Goal: Task Accomplishment & Management: Use online tool/utility

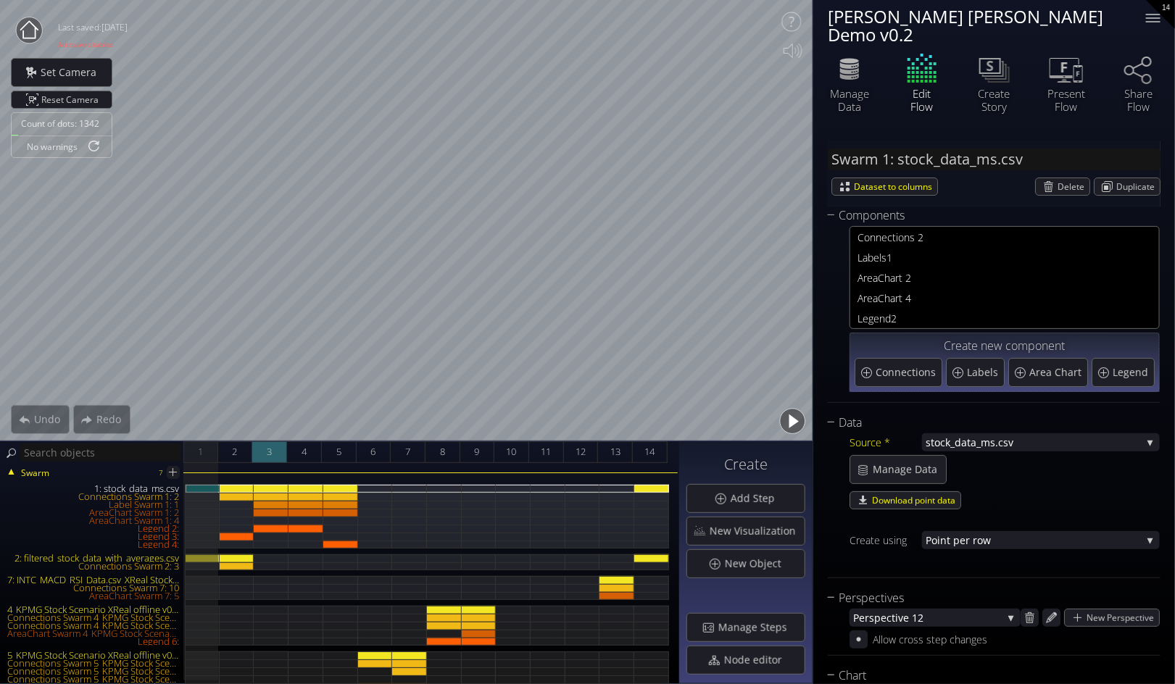
click at [273, 446] on div "3" at bounding box center [269, 452] width 35 height 22
type input "#11ff00"
type input "#ff1500"
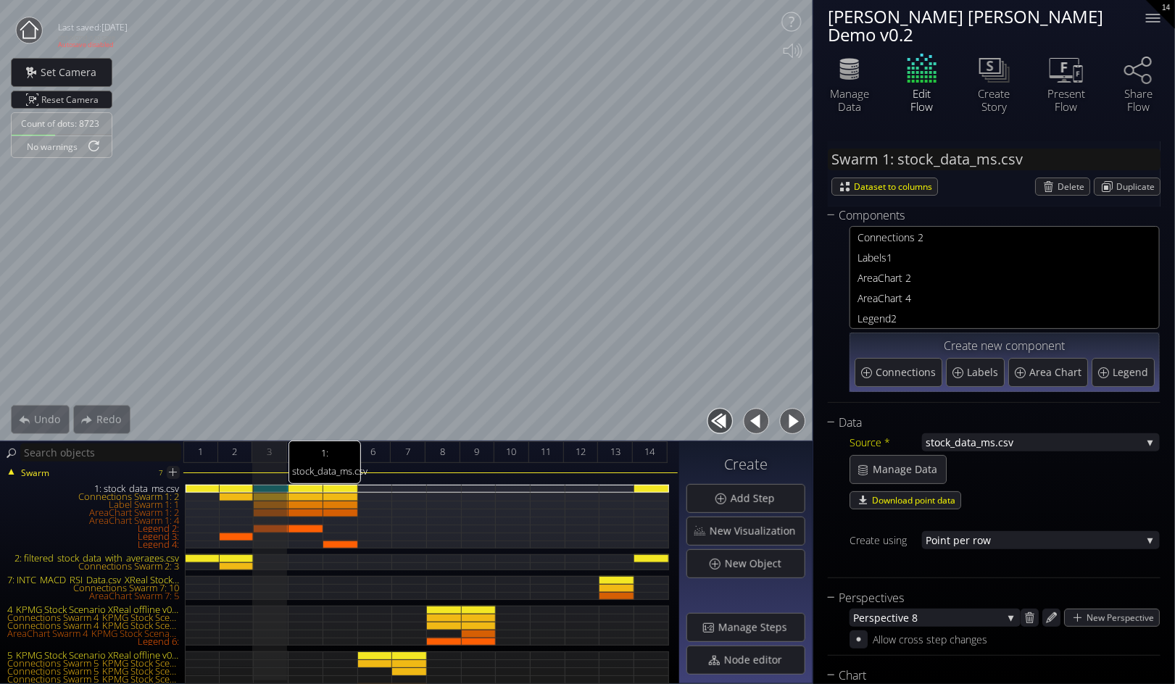
click at [273, 486] on div "1: stock_data_ms.csv" at bounding box center [271, 489] width 35 height 8
click at [904, 462] on span "Manage Data" at bounding box center [909, 469] width 74 height 14
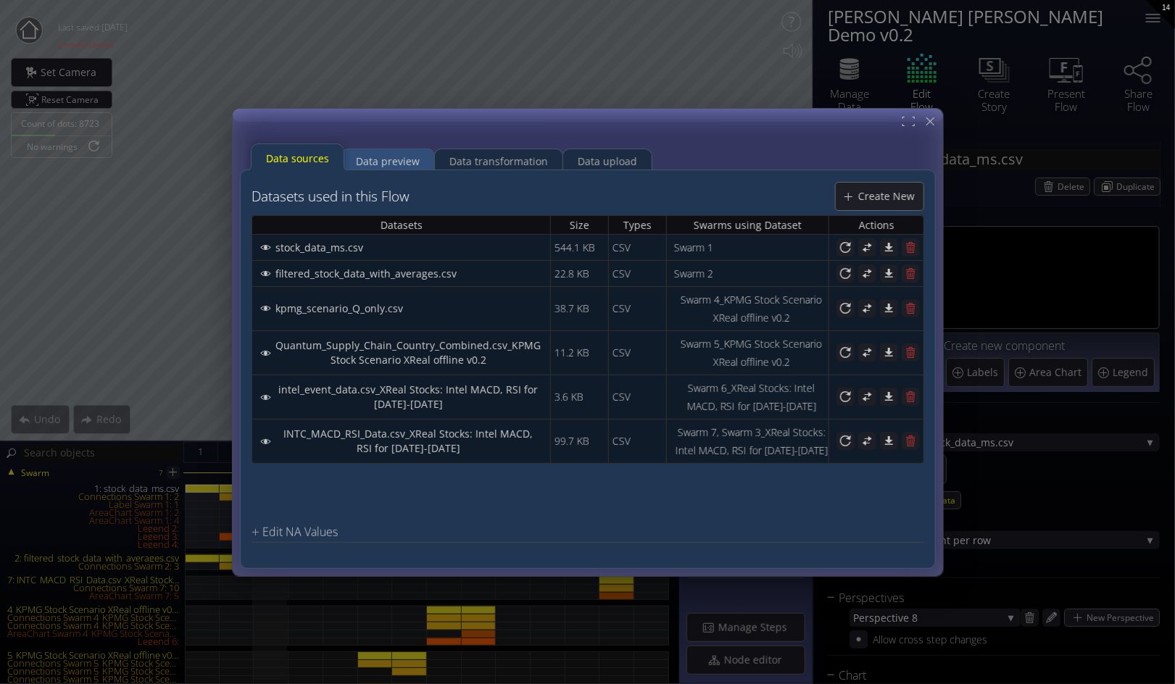
click at [383, 154] on div "Data preview" at bounding box center [388, 161] width 64 height 28
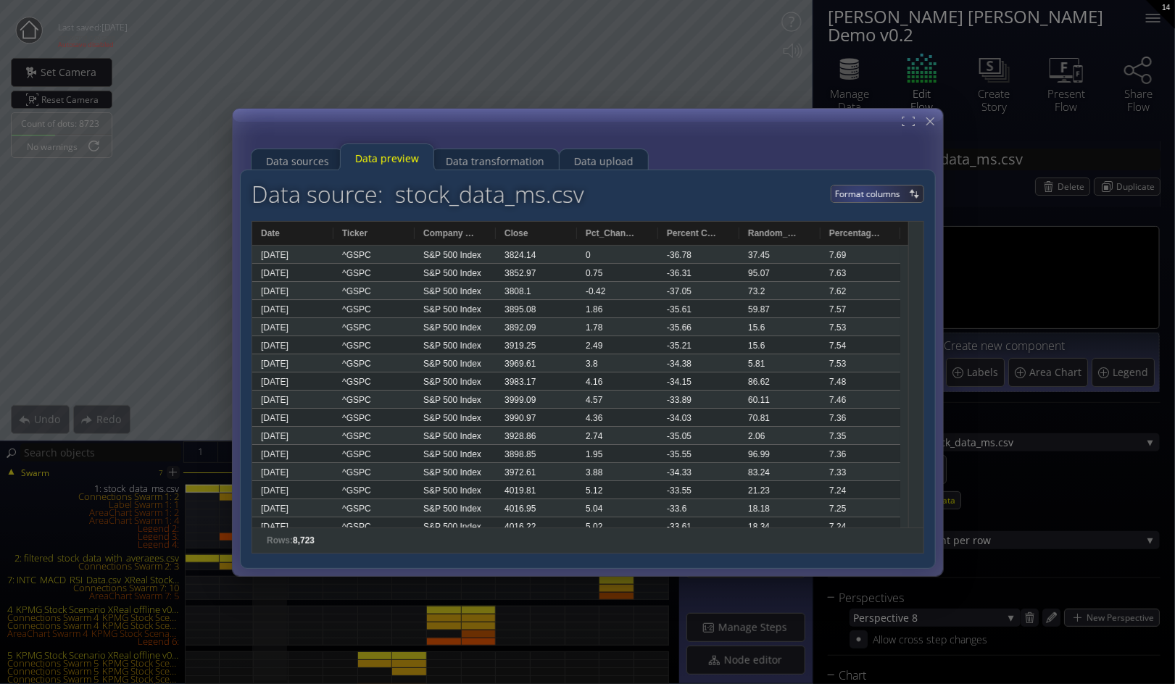
click at [859, 197] on span "Format columns" at bounding box center [870, 193] width 70 height 17
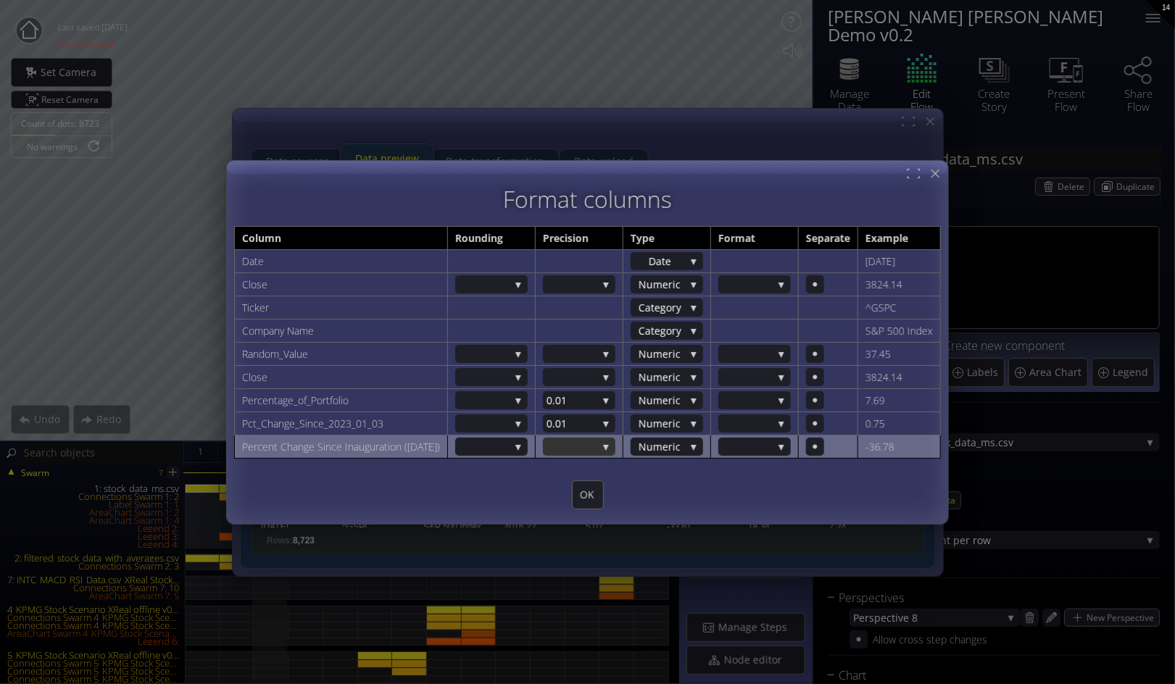
click at [614, 445] on div at bounding box center [579, 447] width 72 height 18
drag, startPoint x: 623, startPoint y: 401, endPoint x: 619, endPoint y: 423, distance: 22.2
click at [615, 423] on div "0.001 0.01 0.1 1 10 100" at bounding box center [579, 416] width 72 height 78
click at [592, 421] on span "1" at bounding box center [575, 429] width 58 height 20
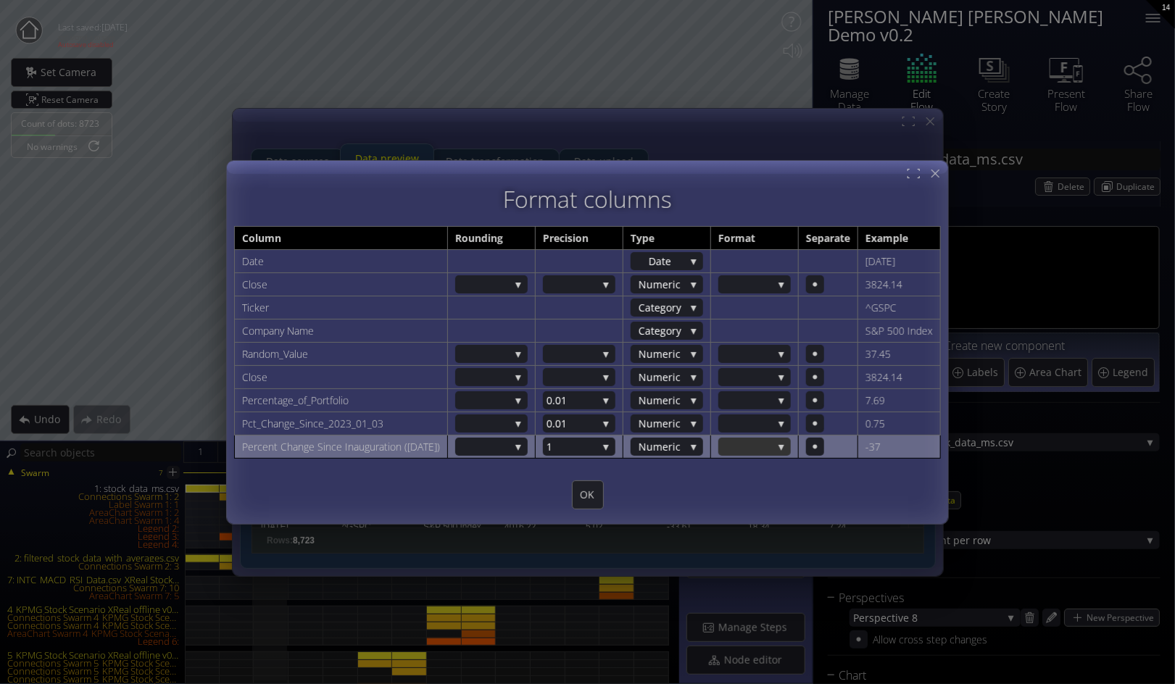
click at [791, 446] on div at bounding box center [754, 447] width 72 height 18
click at [780, 444] on span "%" at bounding box center [751, 446] width 58 height 20
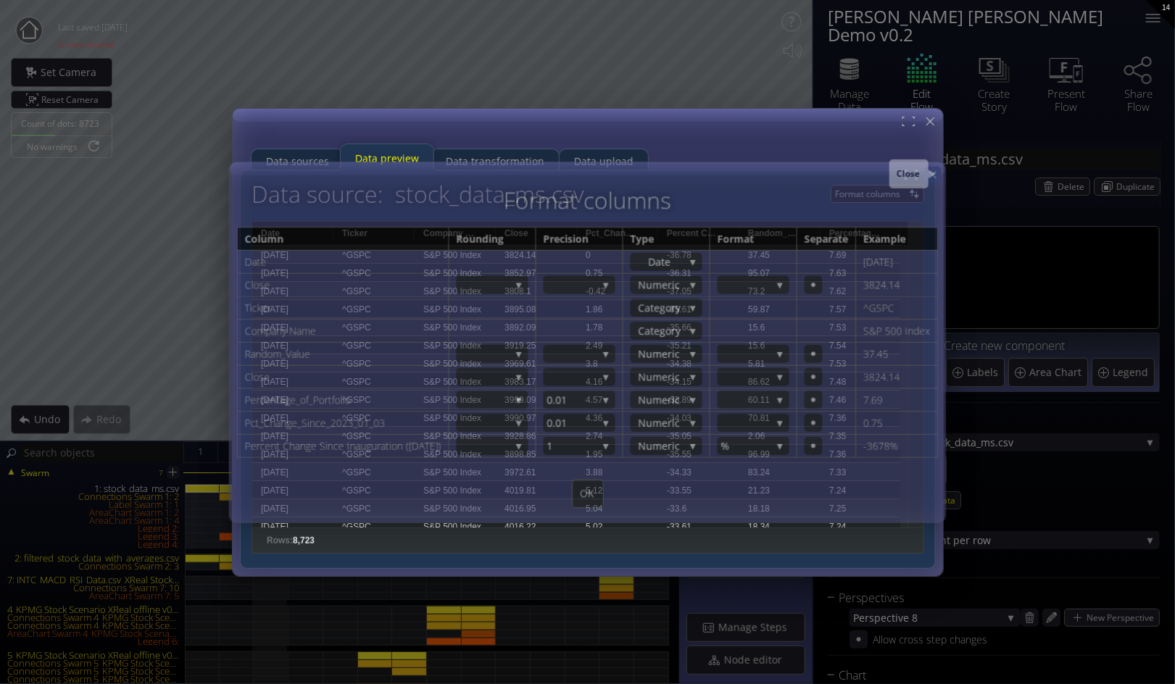
click at [938, 173] on icon at bounding box center [932, 174] width 12 height 12
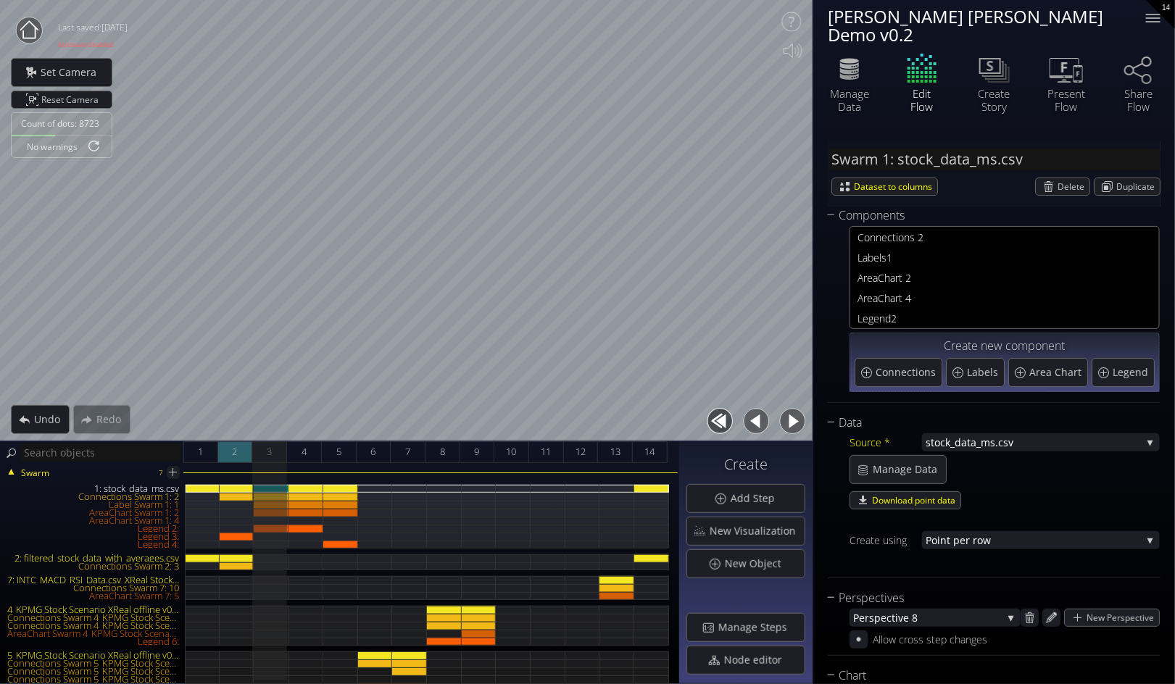
click at [230, 453] on div "2" at bounding box center [235, 452] width 35 height 22
type input "#11ff00"
type input "#ff1500"
type input "#11ff00"
type input "#ff1500"
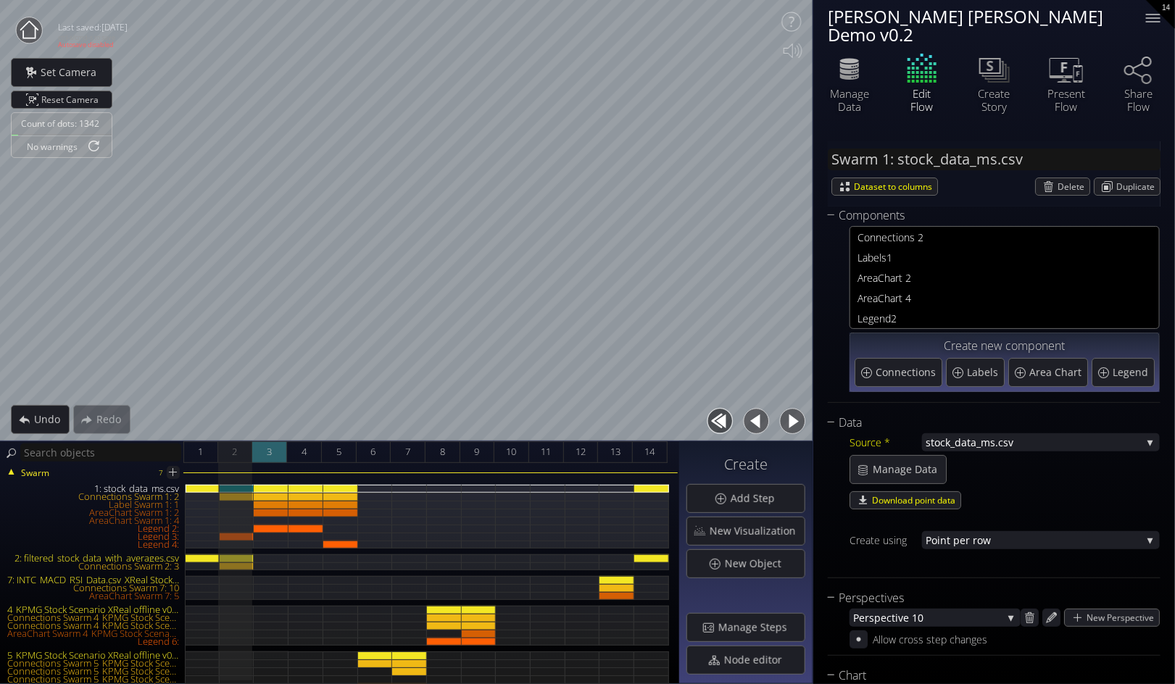
click at [273, 449] on div "3" at bounding box center [269, 452] width 35 height 22
type input "#11ff00"
type input "#ff1500"
type input "#11ff00"
type input "#ff1500"
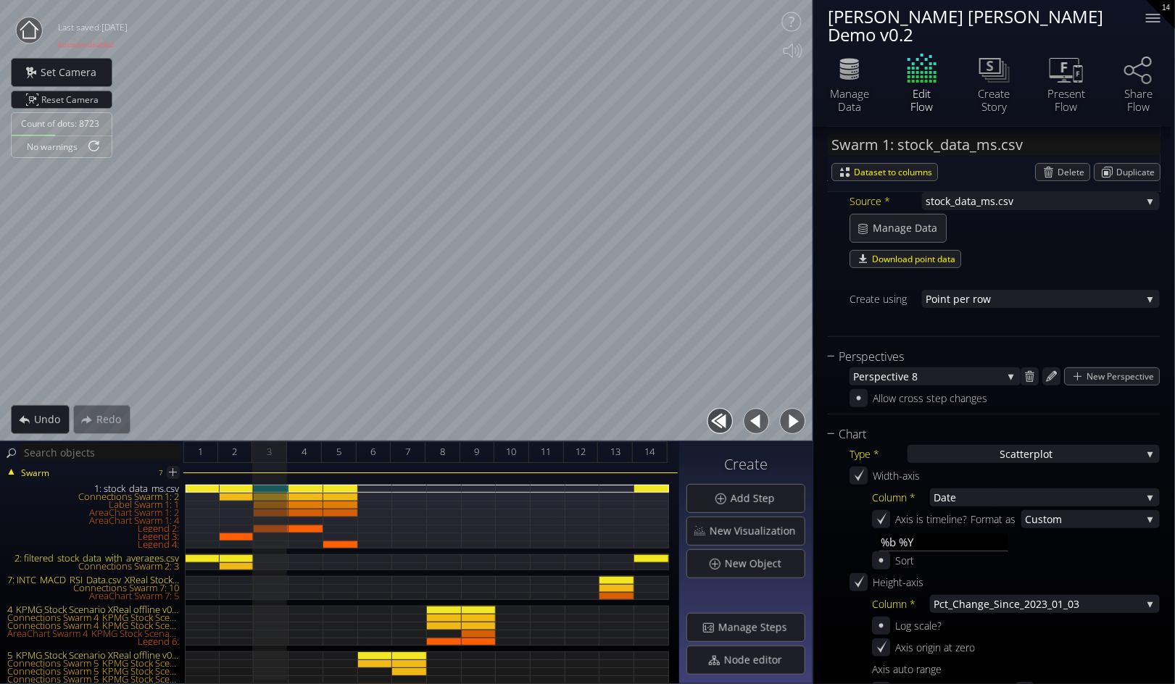
scroll to position [322, 0]
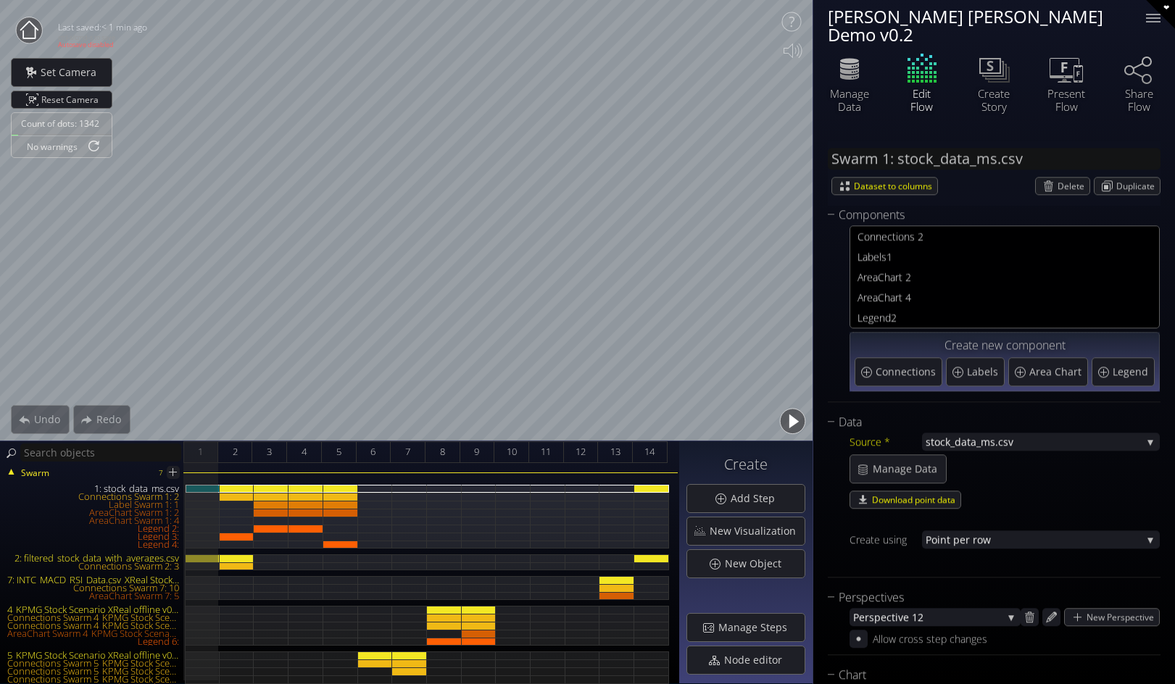
type input "#11ff00"
type input "#ff1500"
click at [793, 417] on button "button" at bounding box center [792, 421] width 33 height 33
type input "#11ff00"
type input "#ff1500"
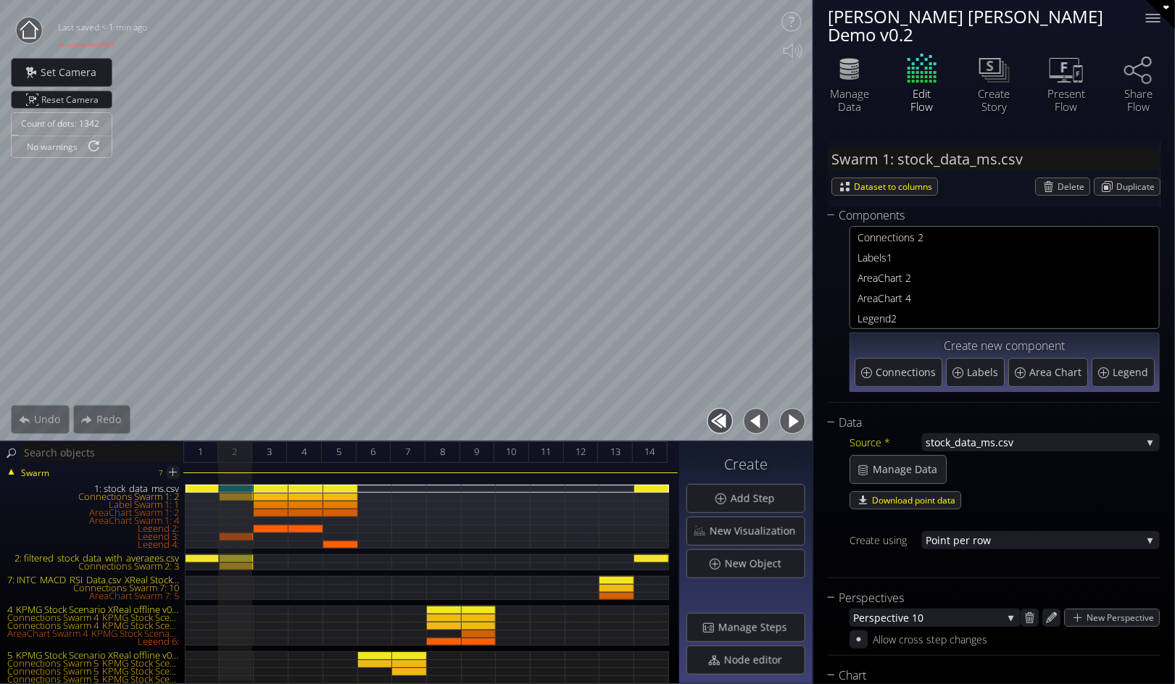
type input "#11ff00"
type input "#ff1500"
click at [793, 417] on button "button" at bounding box center [792, 421] width 33 height 33
type input "#11ff00"
type input "#ff1500"
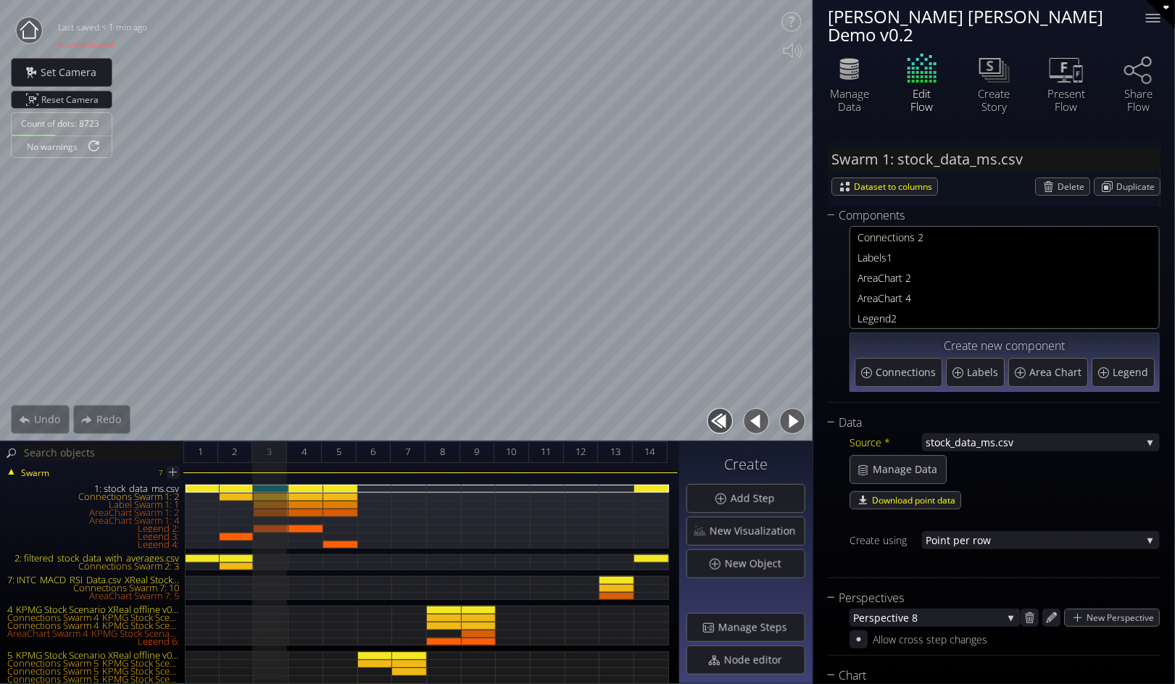
type input "#11ff00"
type input "#ff1500"
click at [919, 462] on span "Manage Data" at bounding box center [909, 469] width 74 height 14
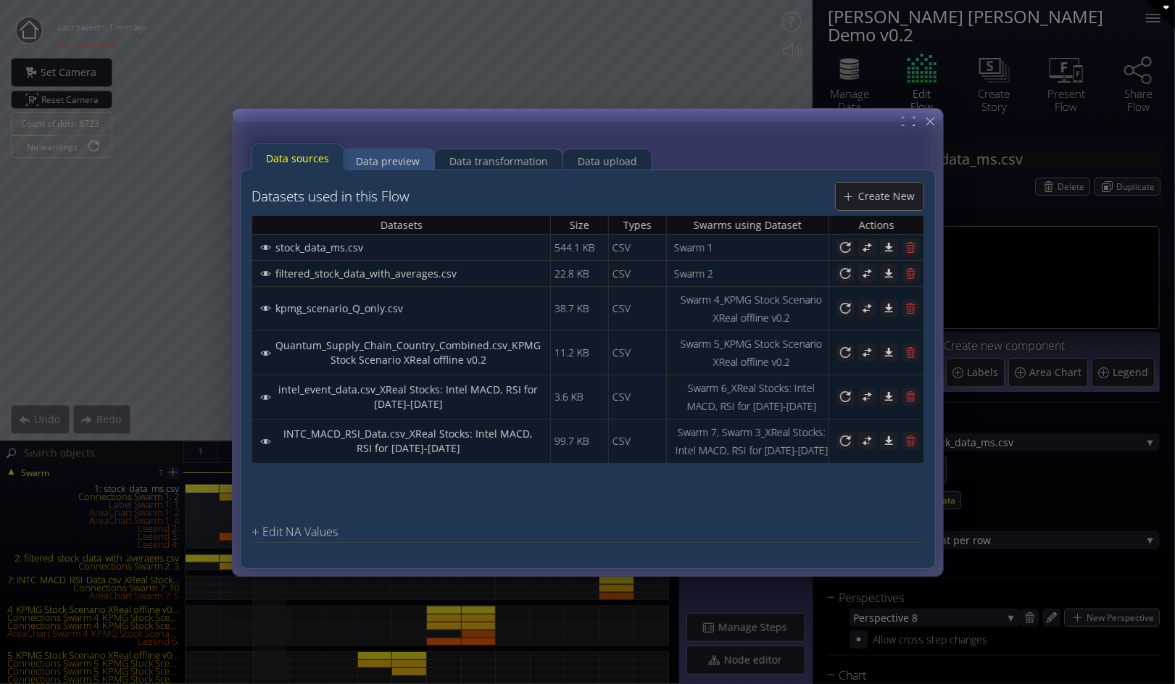
click at [385, 159] on div "Data preview" at bounding box center [388, 161] width 64 height 28
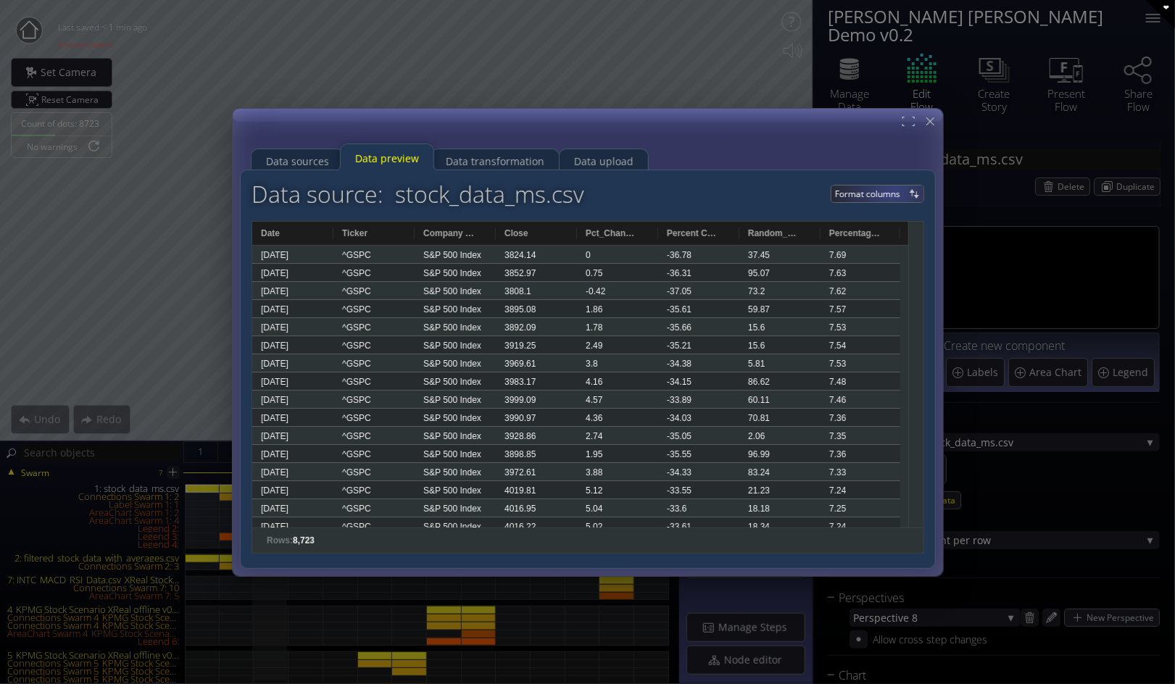
click at [893, 189] on span "Format columns" at bounding box center [870, 193] width 70 height 17
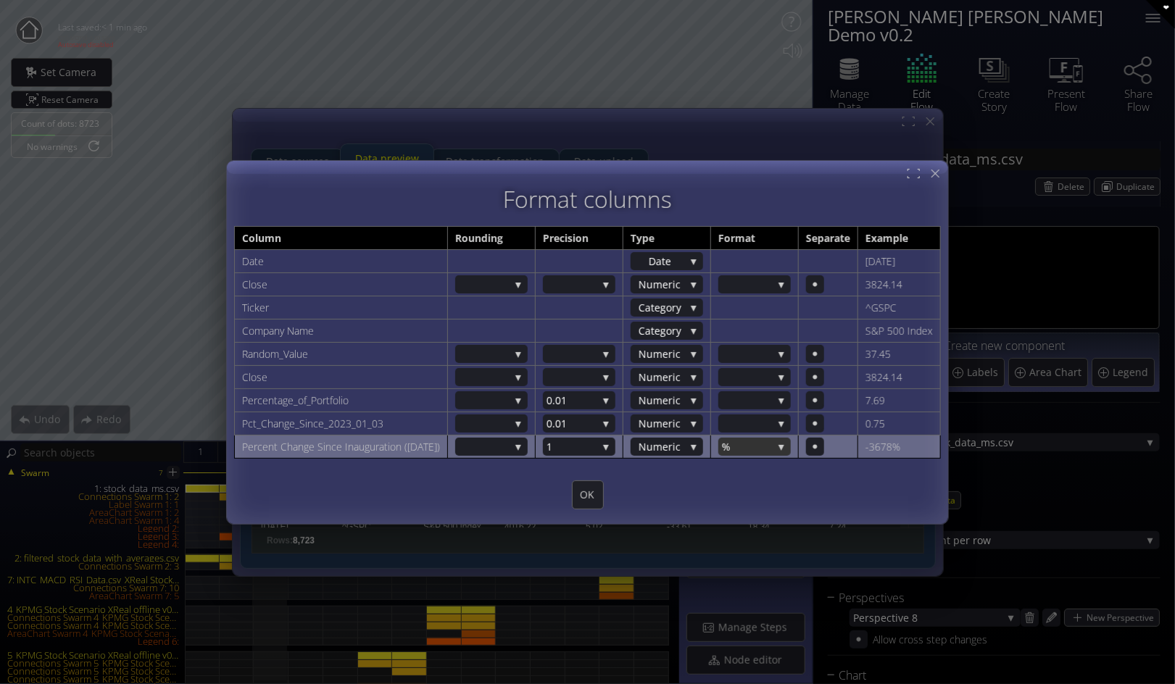
click at [772, 443] on span "%" at bounding box center [747, 447] width 51 height 18
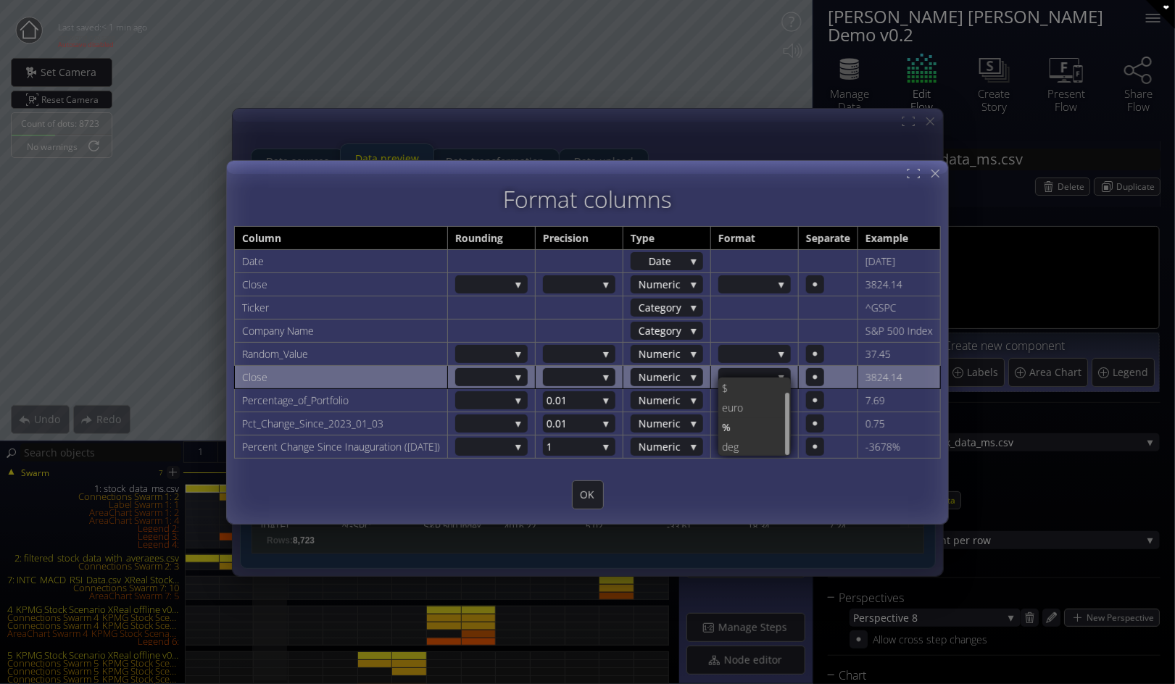
drag, startPoint x: 801, startPoint y: 417, endPoint x: 804, endPoint y: 382, distance: 34.9
click at [804, 382] on tbody "Date Date Catego ry Date 1/3/2023 Close 1K 1.1K 1M 1.1M 1B 1.1B 0.001 0.01 0.1 …" at bounding box center [588, 353] width 706 height 209
click at [797, 373] on tbody "Date Date Catego ry Date 1/3/2023 Close 1K 1.1K 1M 1.1M 1B 1.1B 0.001 0.01 0.1 …" at bounding box center [588, 353] width 706 height 209
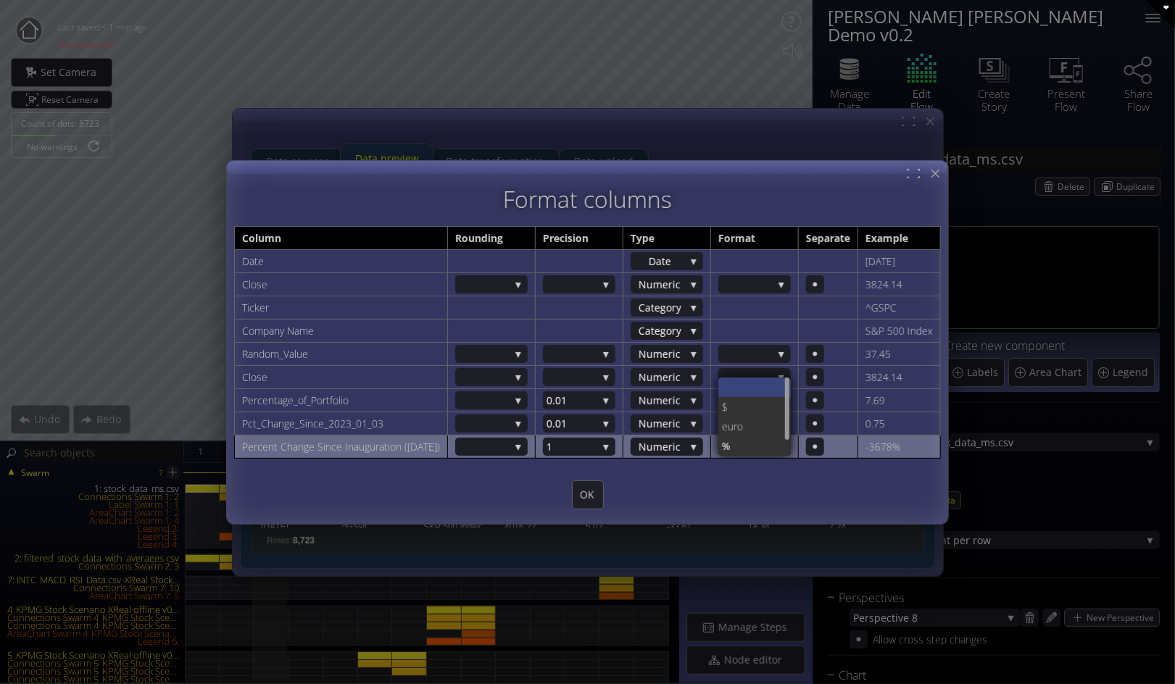
click at [775, 382] on div at bounding box center [751, 386] width 58 height 18
click at [509, 443] on div at bounding box center [484, 447] width 51 height 18
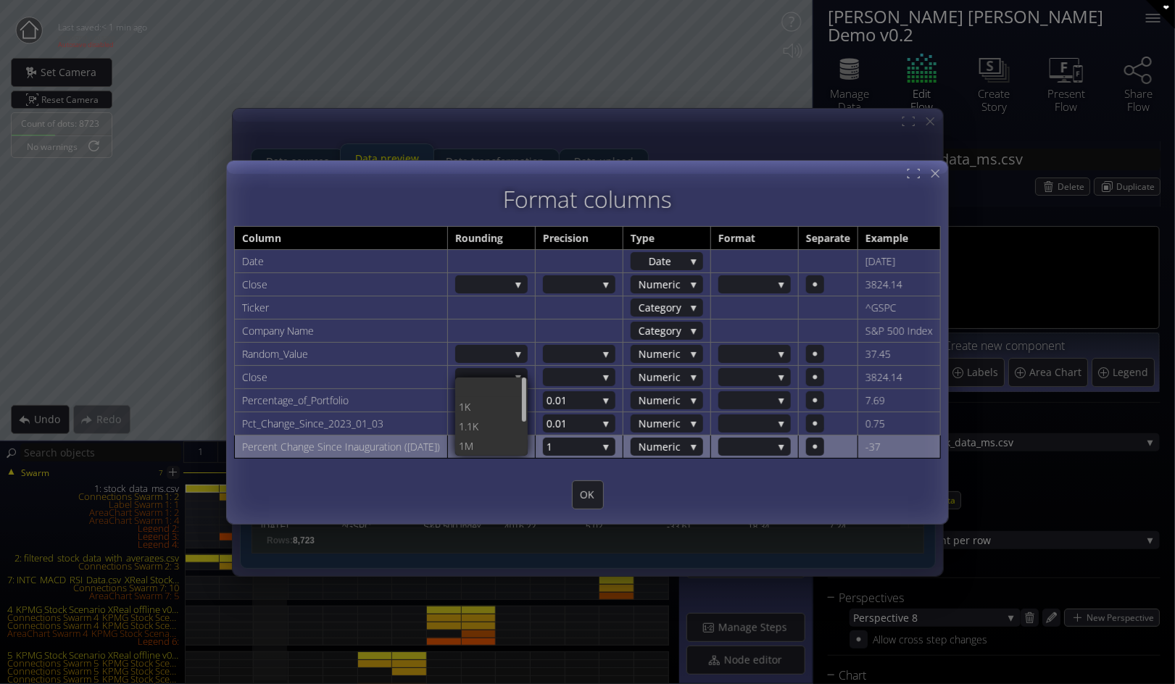
drag, startPoint x: 534, startPoint y: 409, endPoint x: 538, endPoint y: 377, distance: 32.8
click at [527, 377] on div at bounding box center [523, 416] width 7 height 78
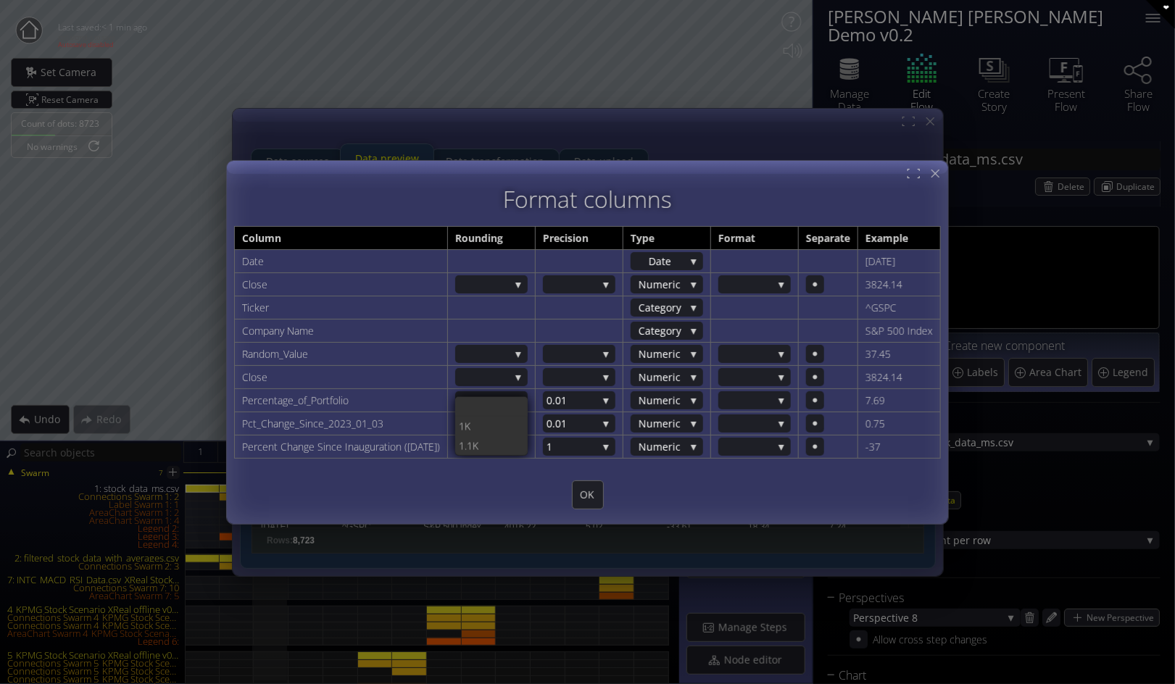
click at [697, 475] on div at bounding box center [587, 471] width 706 height 18
click at [584, 496] on span "OK" at bounding box center [587, 495] width 30 height 14
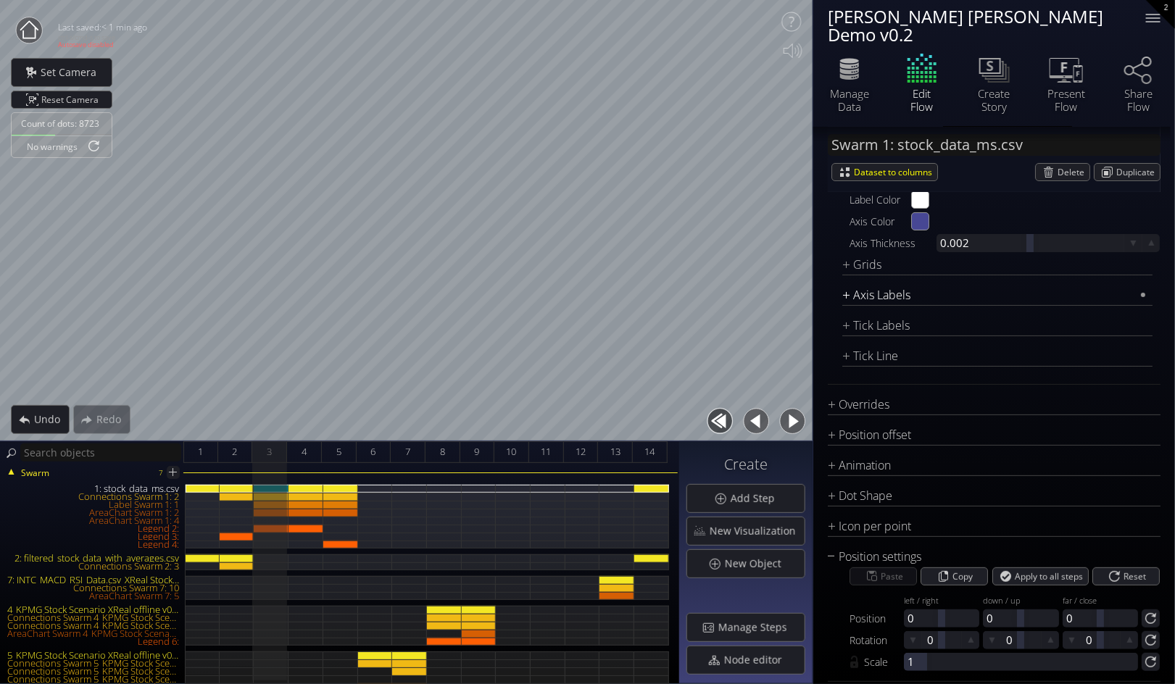
scroll to position [2479, 0]
click at [302, 485] on div "1: stock_data_ms.csv" at bounding box center [305, 489] width 35 height 8
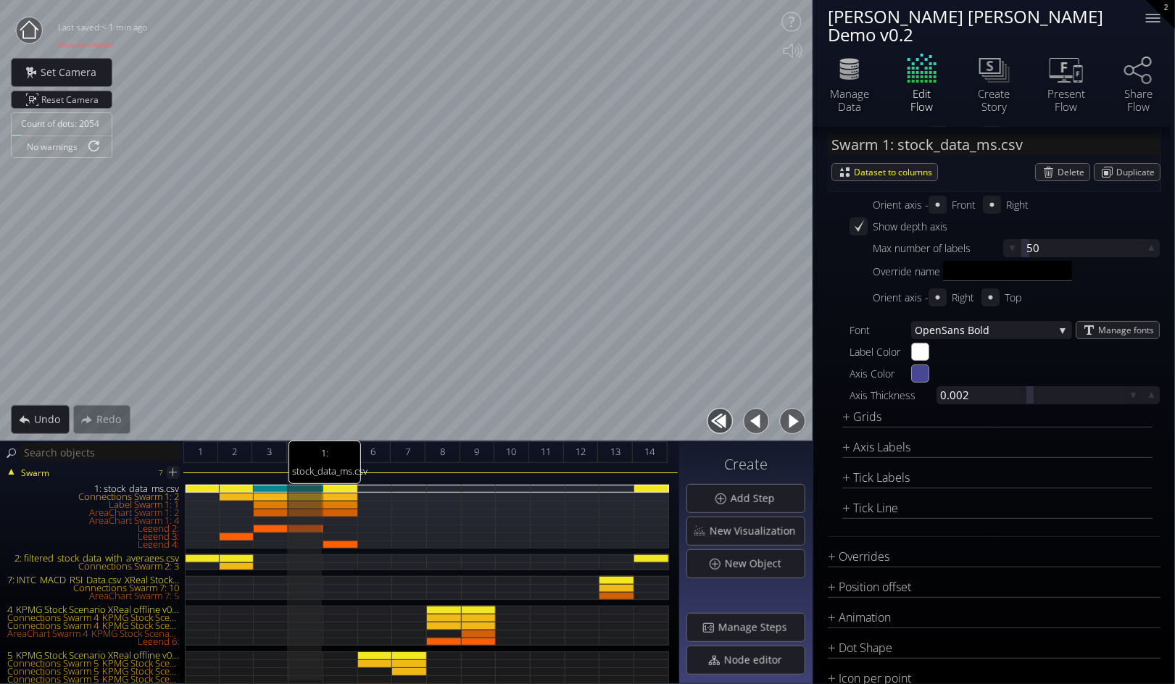
type input "#11ff00"
type input "#ff1500"
click at [275, 485] on div "1: stock_data_ms.csv" at bounding box center [271, 489] width 35 height 8
type input "#11ff00"
type input "#ff1500"
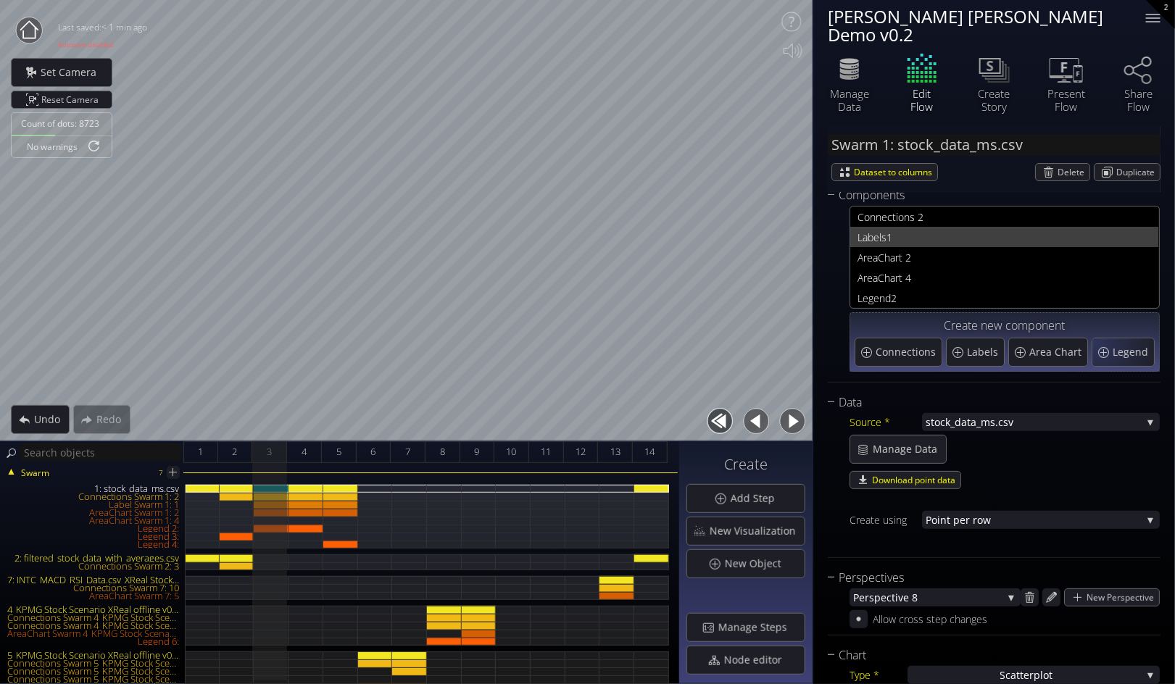
scroll to position [0, 0]
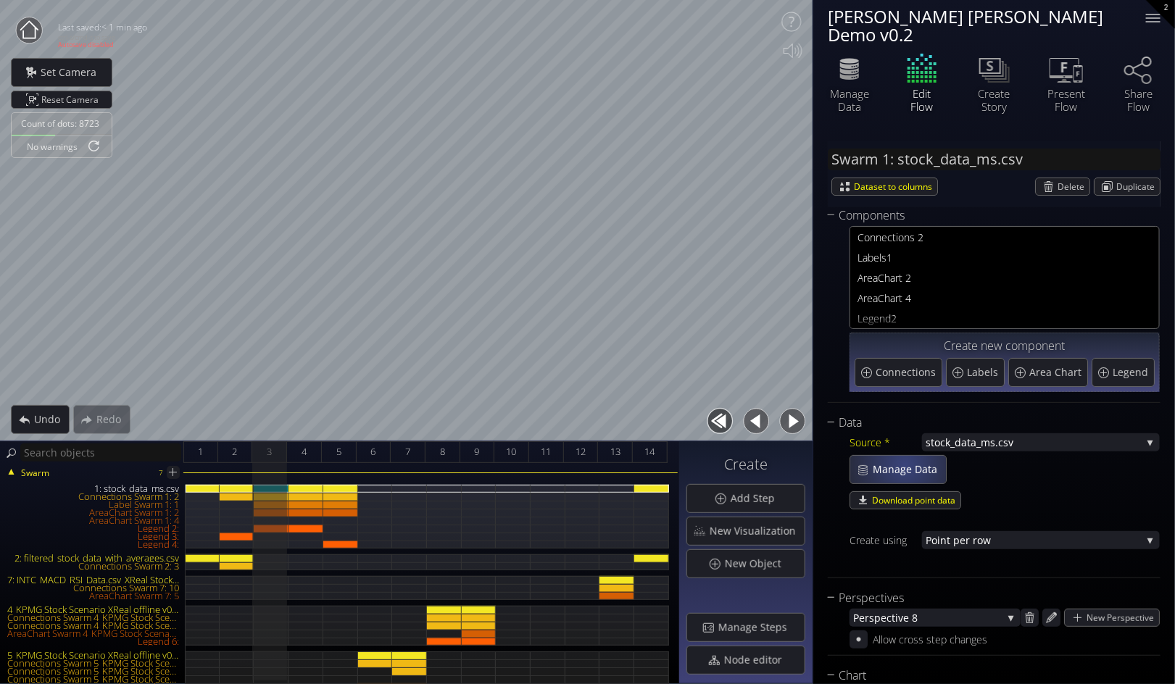
click at [904, 462] on span "Manage Data" at bounding box center [909, 469] width 74 height 14
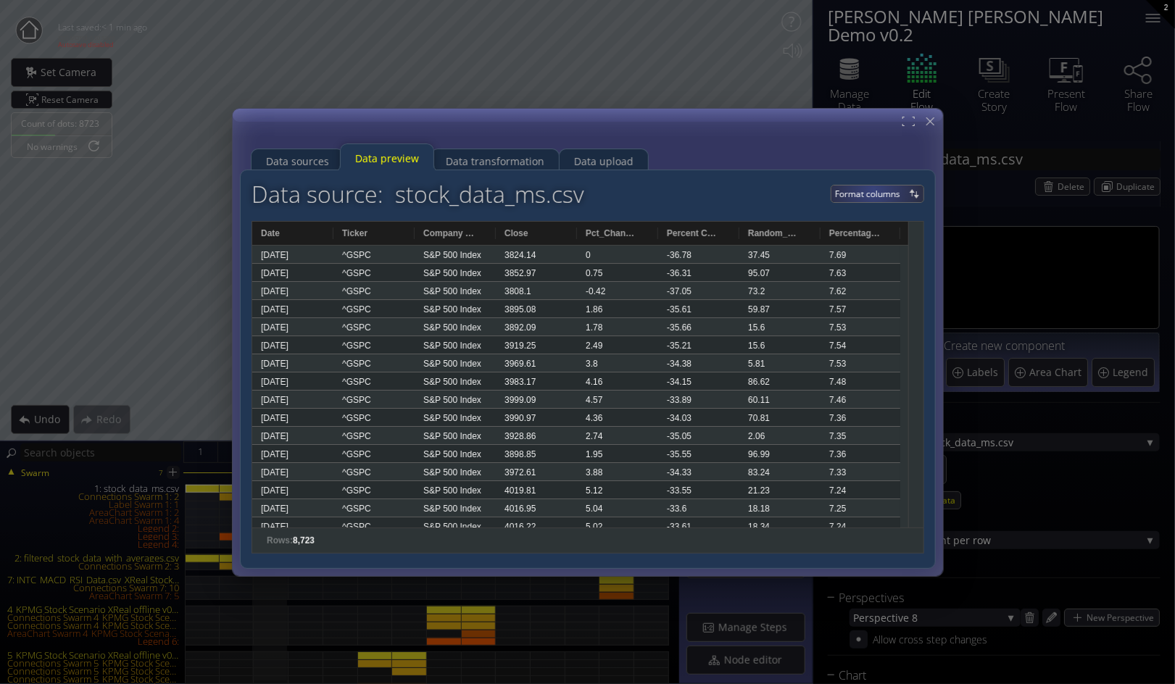
click at [875, 190] on span "Format columns" at bounding box center [870, 193] width 70 height 17
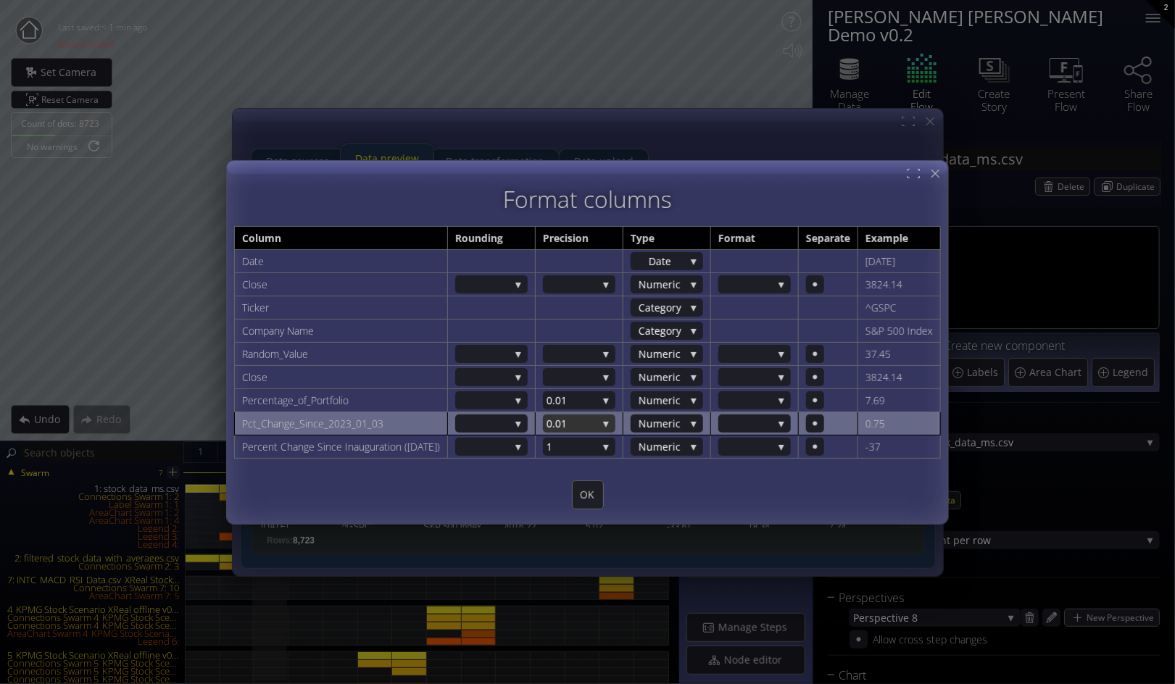
click at [614, 420] on div "0.01" at bounding box center [579, 423] width 72 height 18
click at [594, 418] on span "1" at bounding box center [575, 422] width 58 height 20
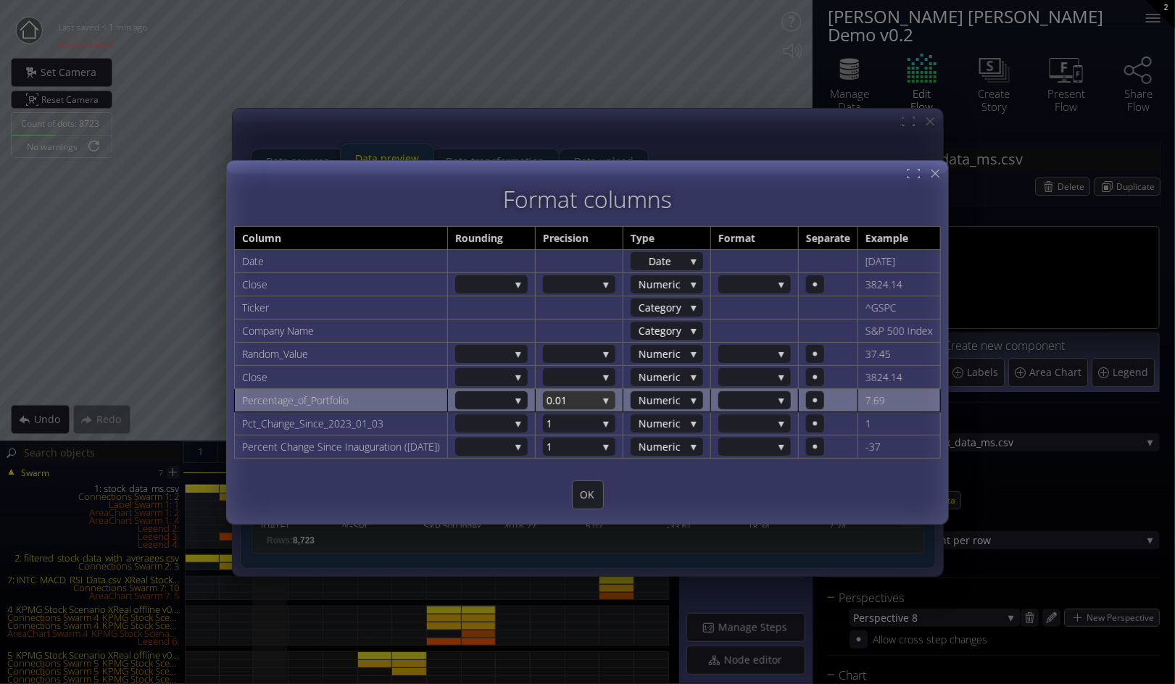
click at [615, 399] on div "0.01" at bounding box center [579, 400] width 72 height 18
click at [583, 405] on span "1" at bounding box center [575, 409] width 58 height 20
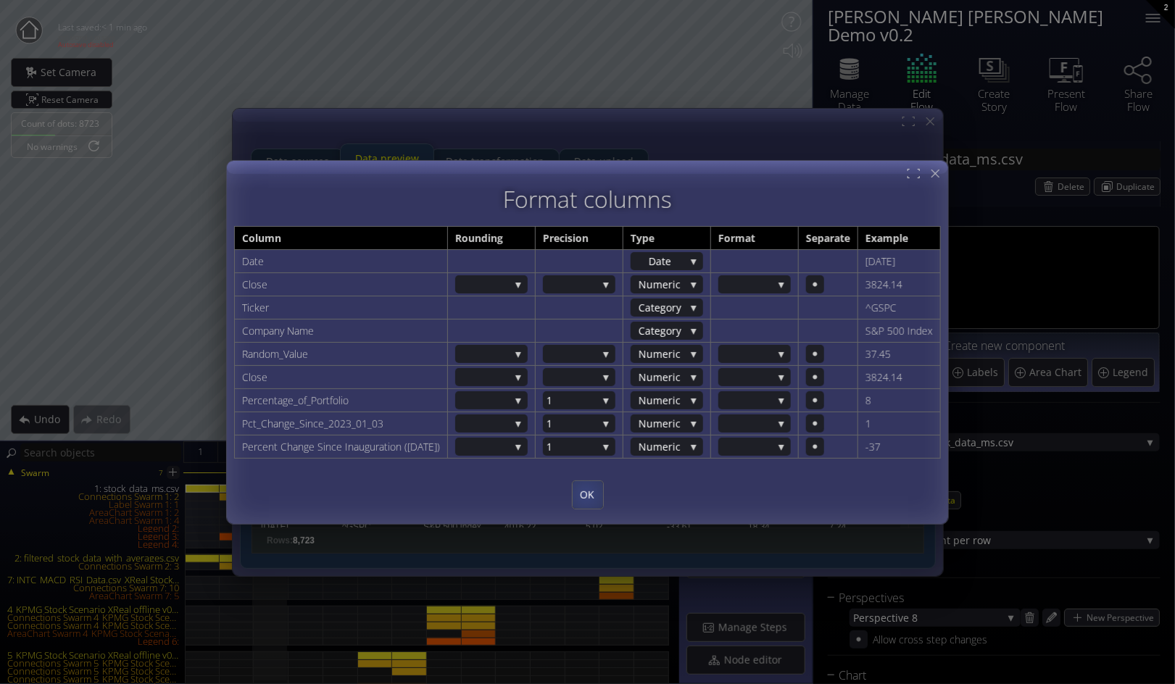
click at [585, 493] on span "OK" at bounding box center [587, 495] width 30 height 14
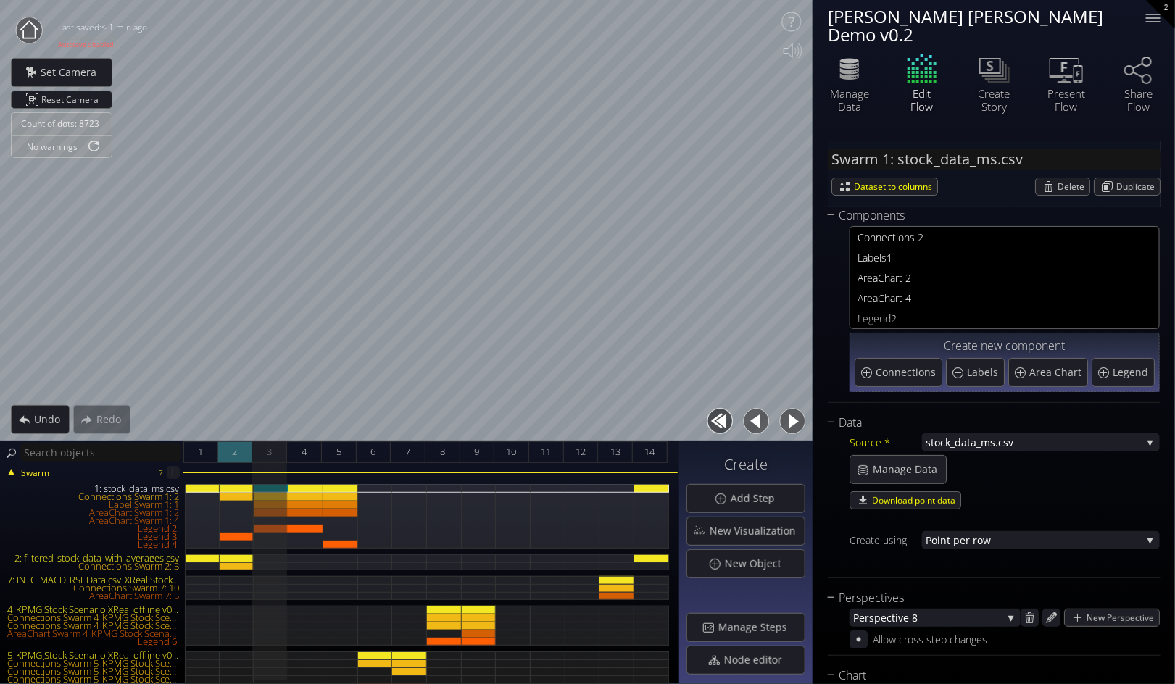
click at [237, 452] on span "2" at bounding box center [235, 452] width 5 height 18
type input "#11ff00"
type input "#ff1500"
type input "#11ff00"
type input "#ff1500"
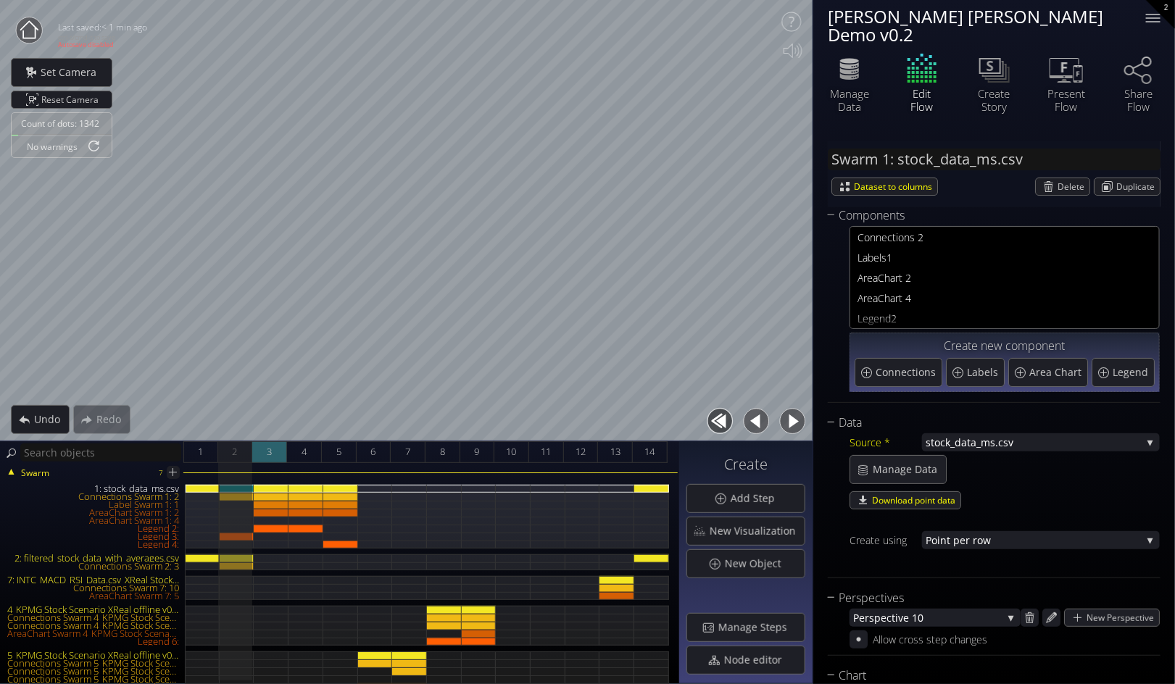
click at [263, 449] on div "3" at bounding box center [269, 452] width 35 height 22
type input "#11ff00"
type input "#ff1500"
type input "#11ff00"
type input "#ff1500"
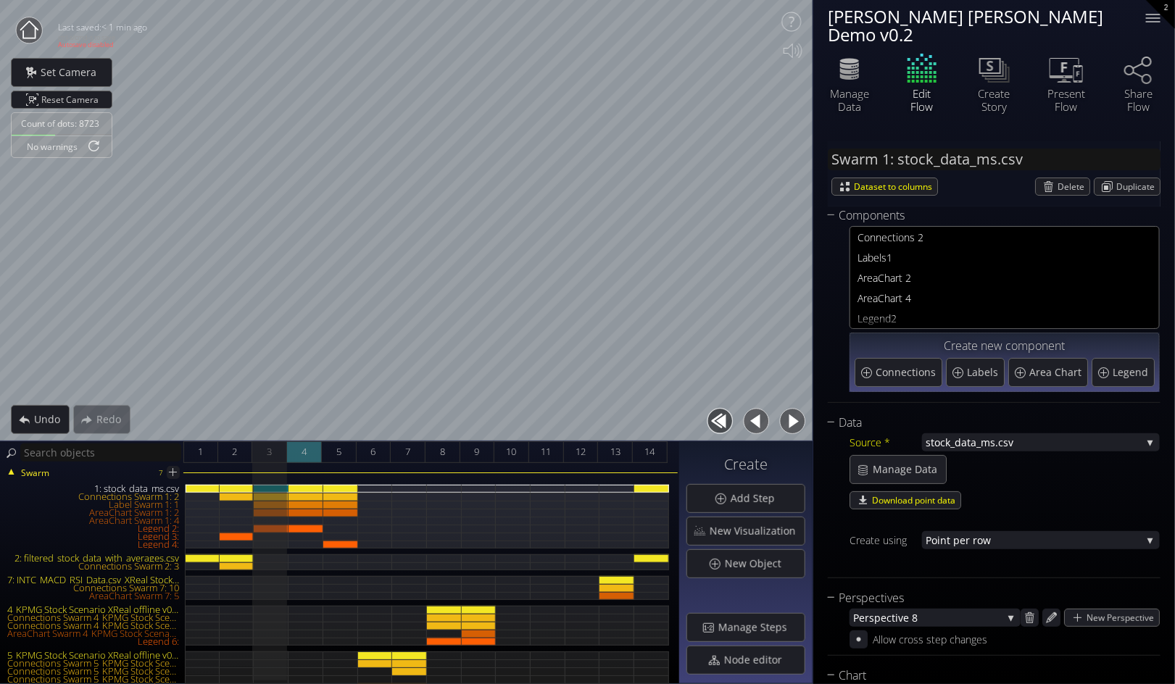
click at [309, 451] on div "4" at bounding box center [304, 452] width 35 height 22
type input "#11ff00"
type input "#ff1500"
type input "#11ff00"
type input "#ff1500"
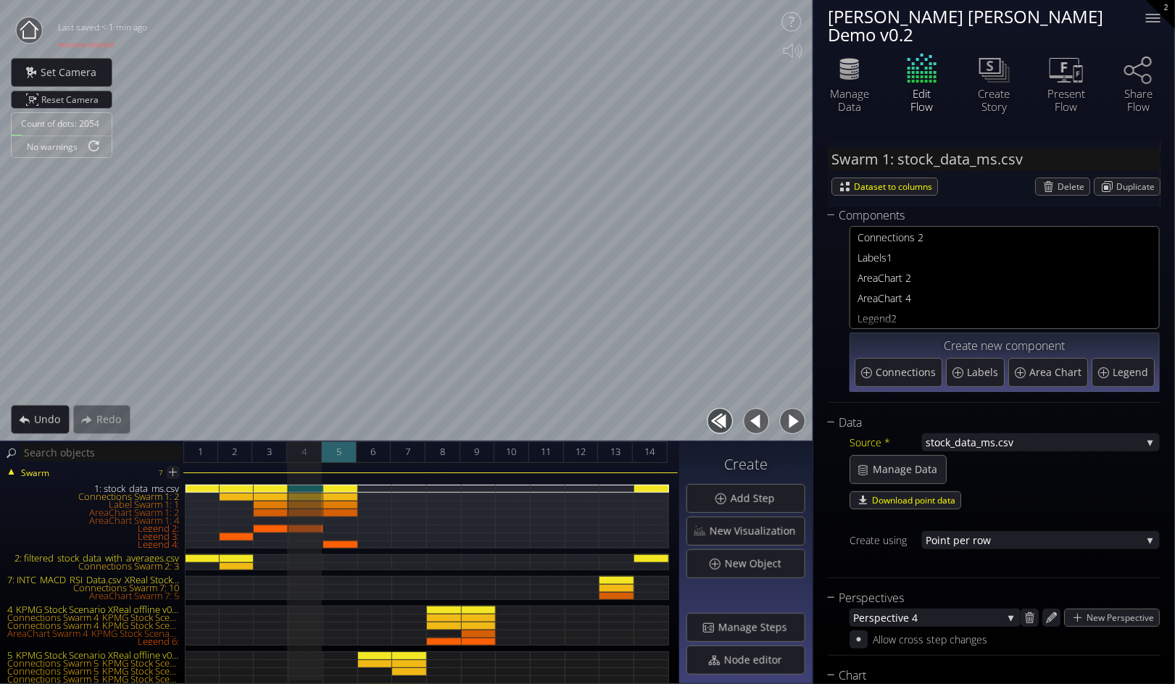
click at [344, 448] on div "5" at bounding box center [339, 452] width 35 height 22
click at [202, 454] on span "1" at bounding box center [200, 452] width 5 height 18
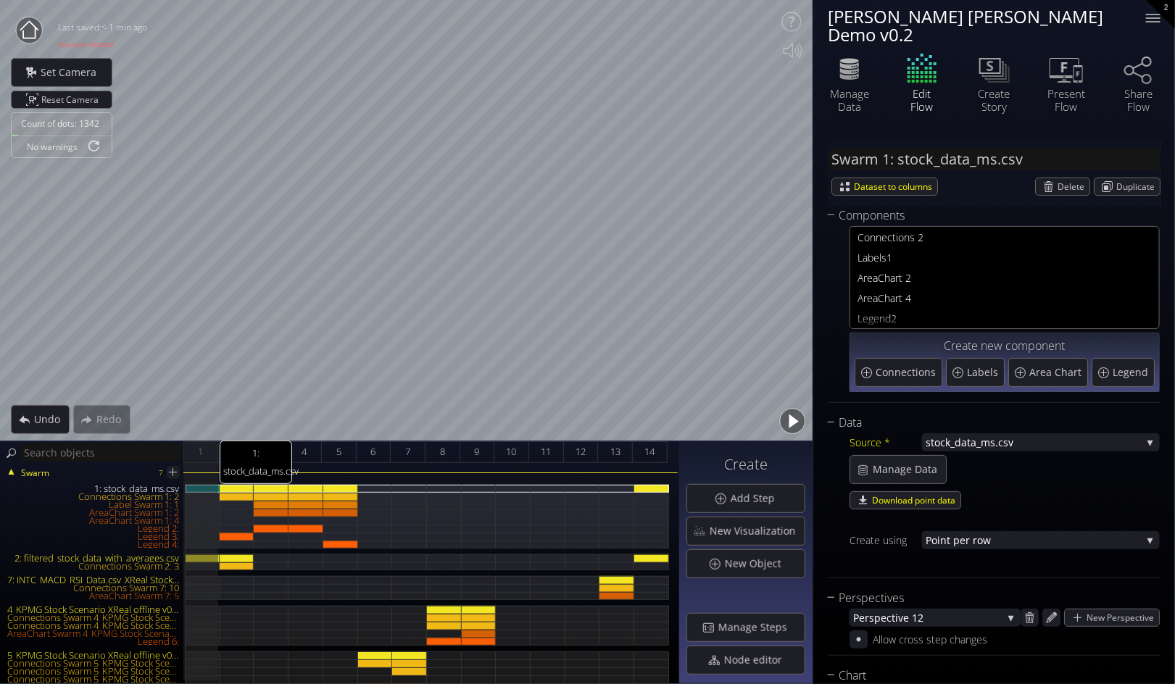
click at [207, 485] on div "1: stock_data_ms.csv" at bounding box center [202, 489] width 34 height 8
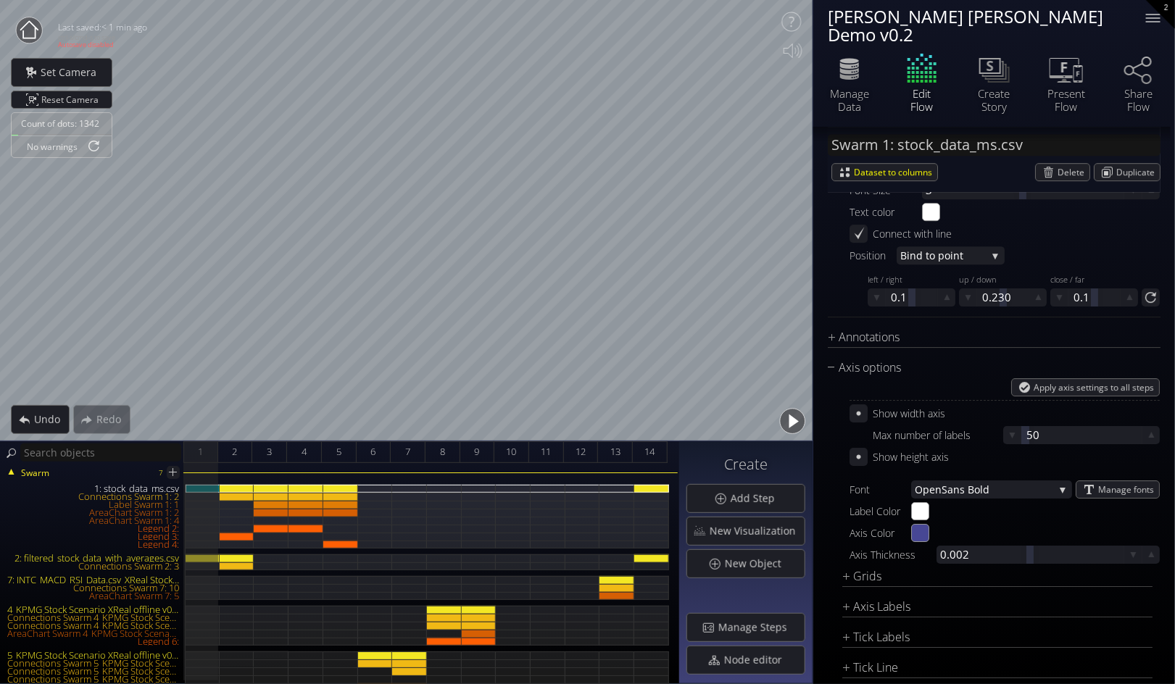
scroll to position [2093, 0]
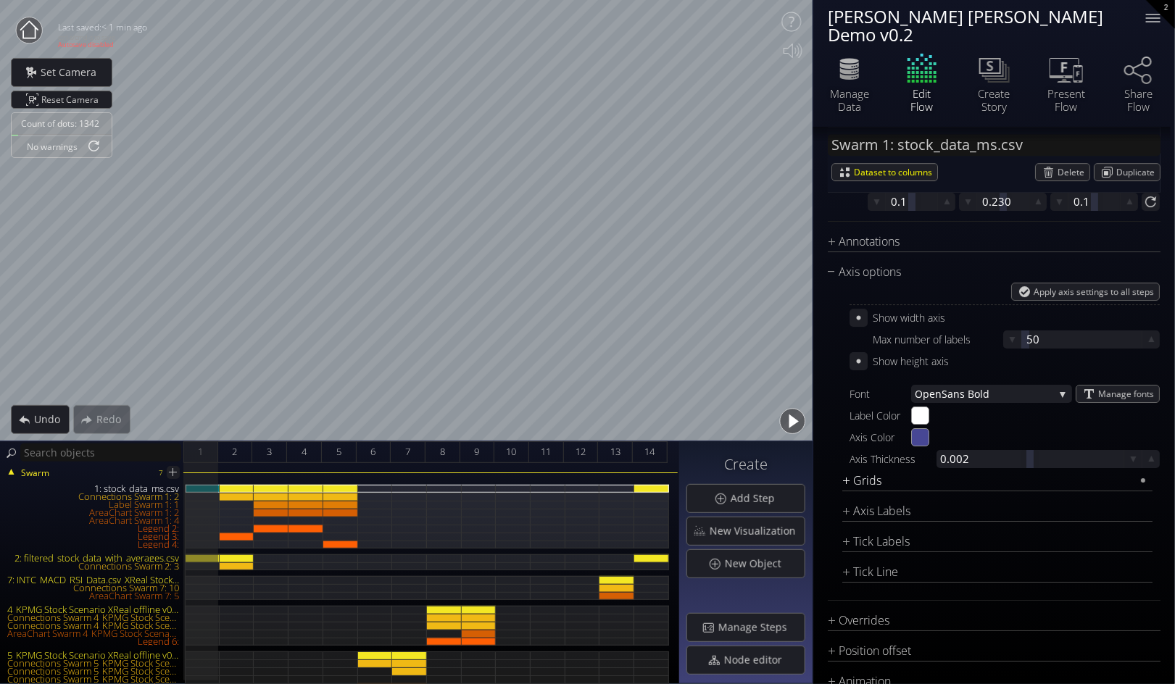
click at [865, 472] on div "Grids" at bounding box center [988, 481] width 292 height 18
click at [938, 491] on span "ve" at bounding box center [943, 500] width 35 height 18
click at [927, 471] on span "None" at bounding box center [932, 481] width 72 height 20
type input "#11ff00"
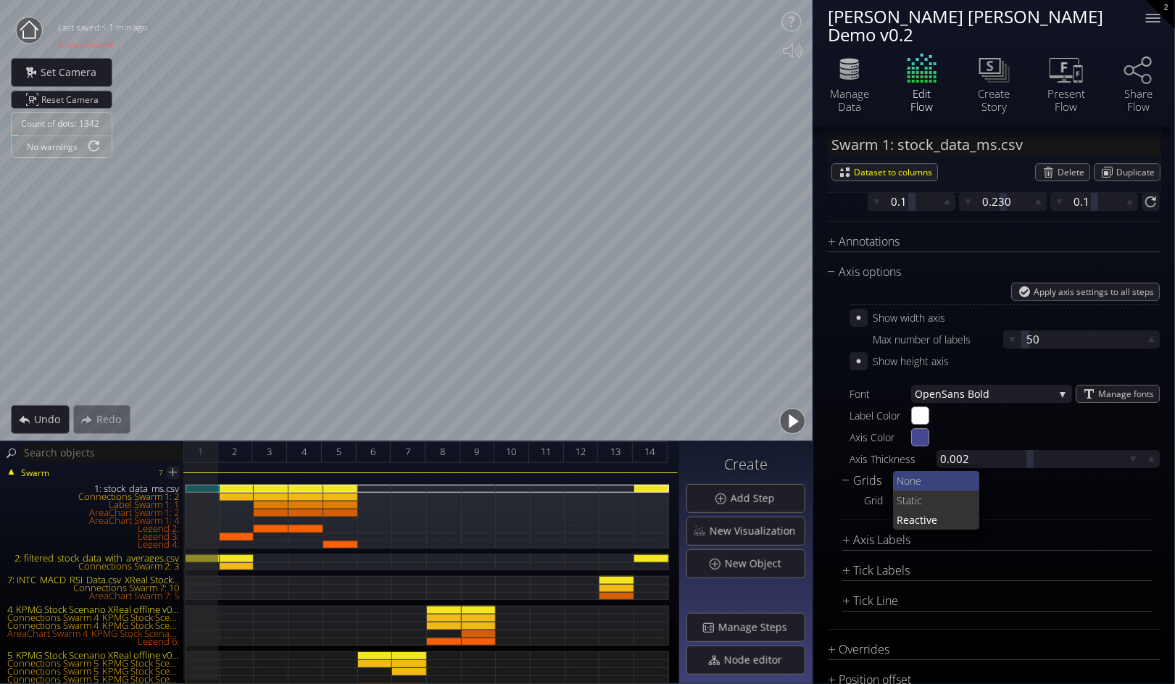
type input "#ff1500"
type input "#11ff00"
type input "#ff1500"
click at [798, 420] on button "button" at bounding box center [792, 421] width 33 height 33
type input "#11ff00"
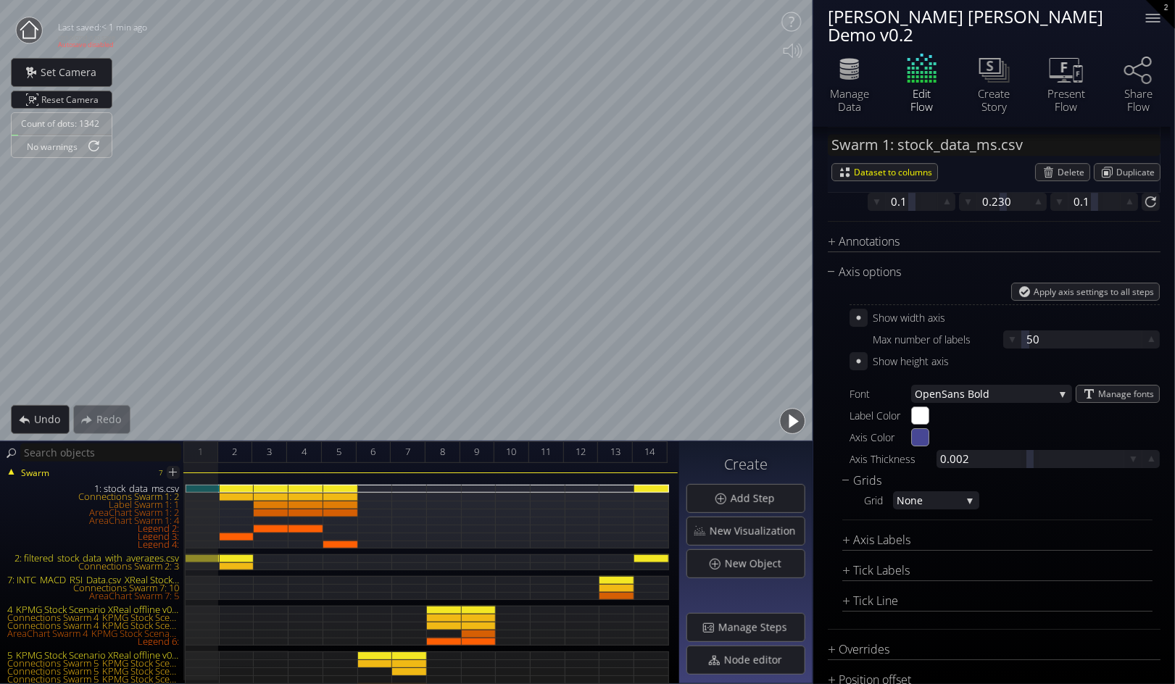
type input "#ff1500"
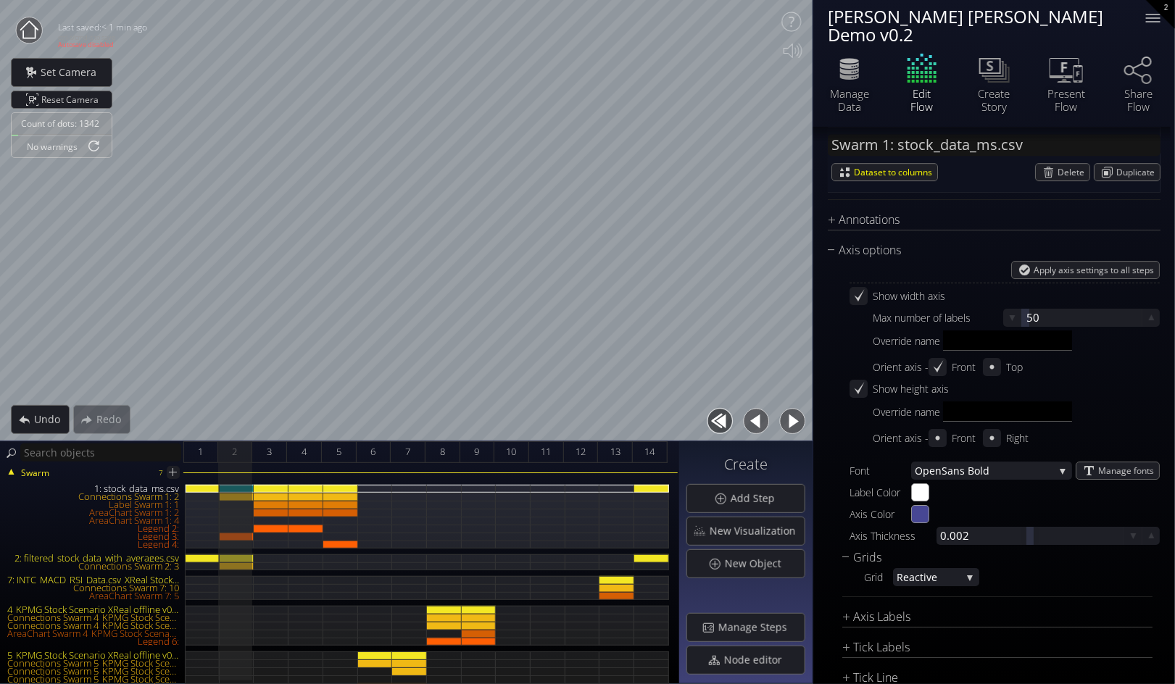
scroll to position [2072, 0]
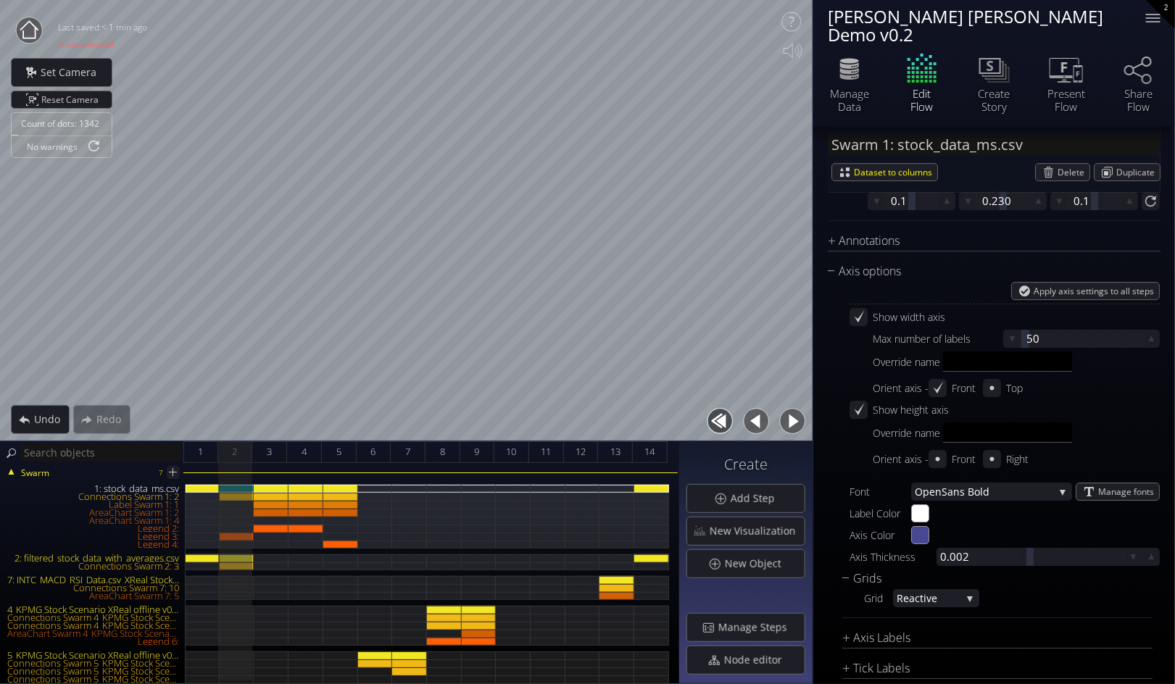
type input "#11ff00"
type input "#ff1500"
click at [798, 420] on button "button" at bounding box center [792, 421] width 33 height 33
type input "#11ff00"
type input "#ff1500"
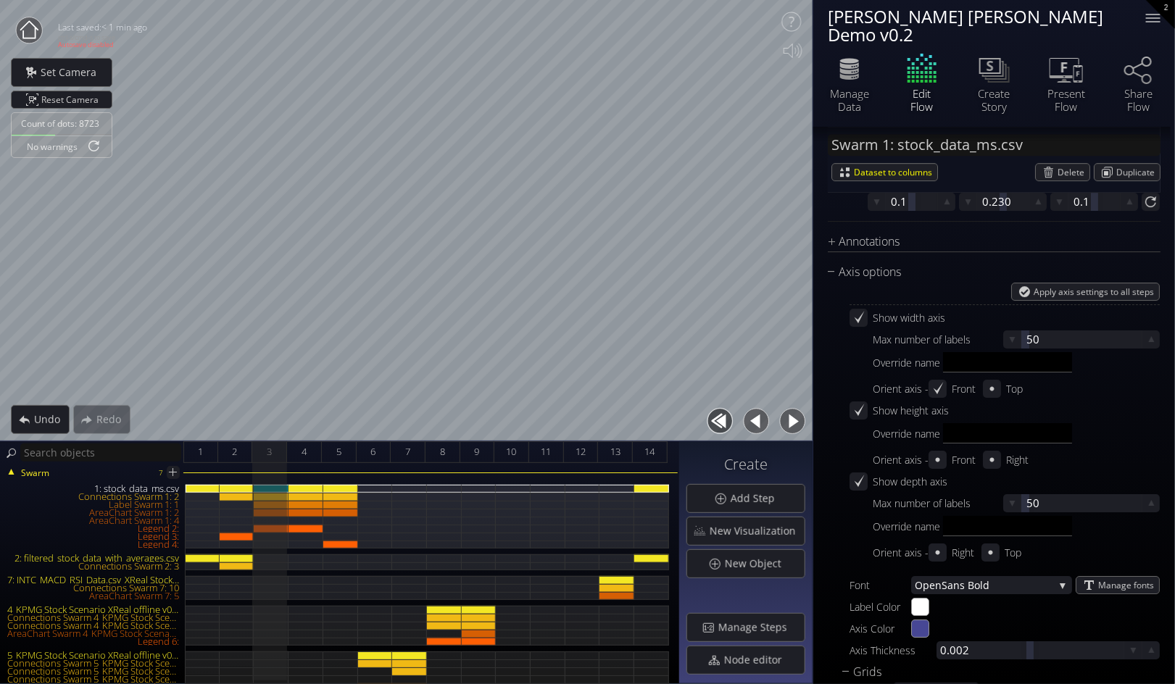
type input "#11ff00"
type input "#ff1500"
click at [741, 625] on span "Manage Steps" at bounding box center [756, 627] width 78 height 14
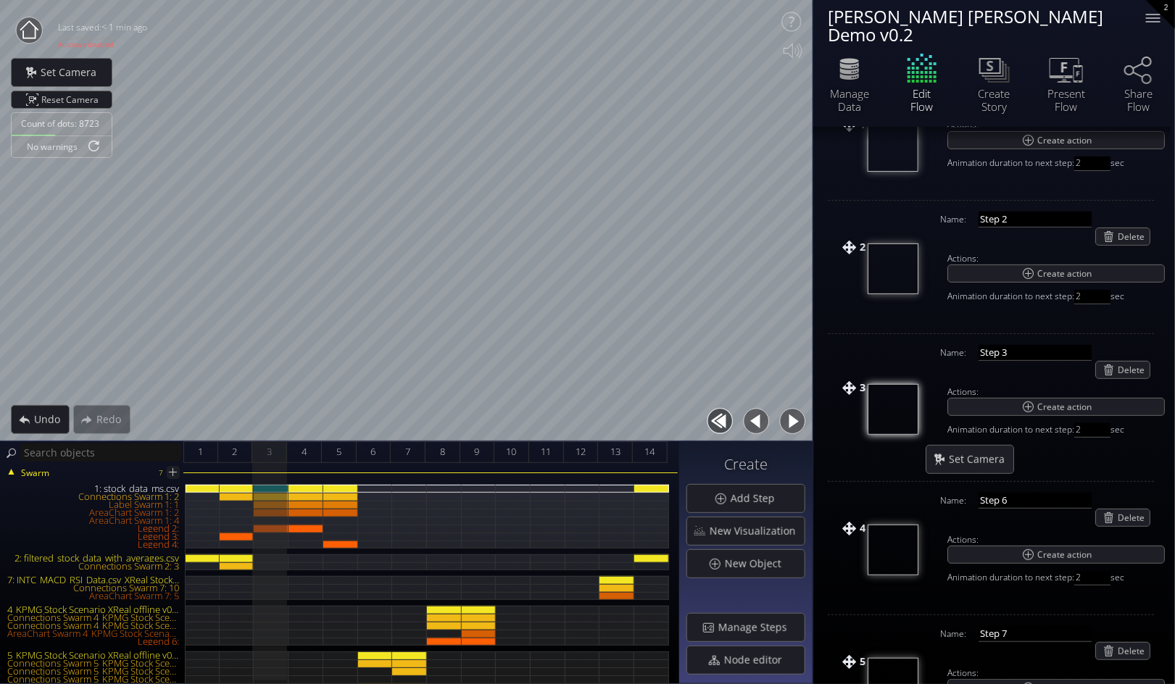
scroll to position [161, 0]
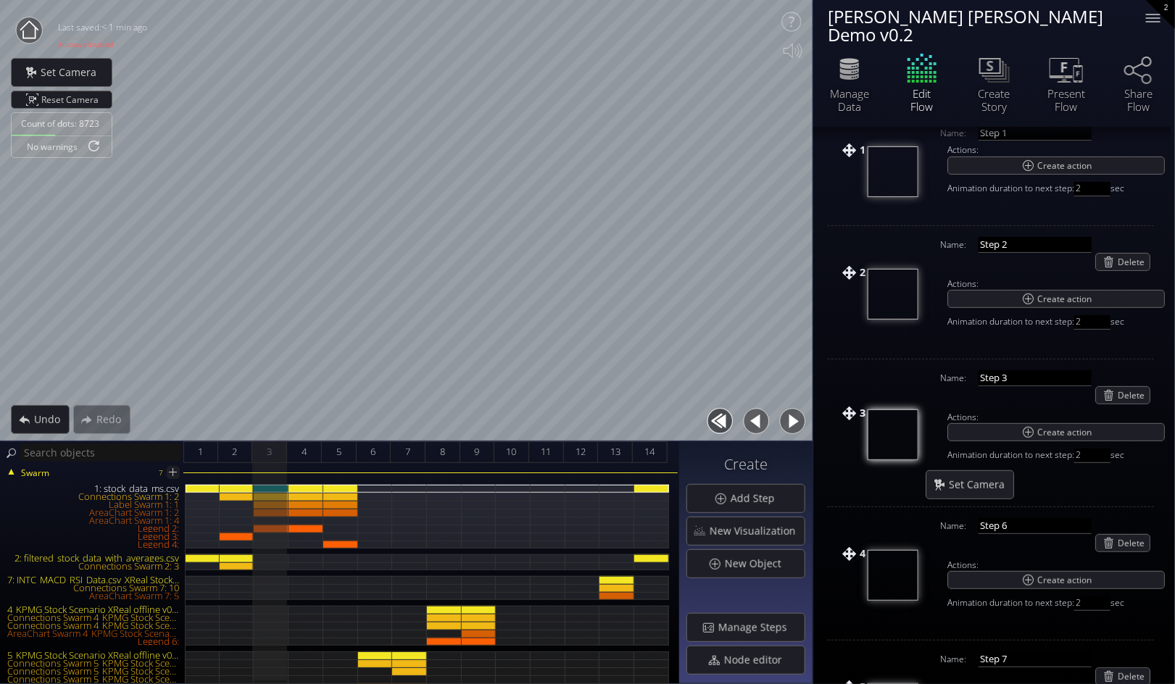
drag, startPoint x: 1087, startPoint y: 301, endPoint x: 1074, endPoint y: 300, distance: 13.1
click at [1074, 315] on span "Animation duration to next step: 2 sec" at bounding box center [1055, 322] width 217 height 14
type input "4"
click at [1067, 470] on div "Set Camera" at bounding box center [1048, 484] width 246 height 29
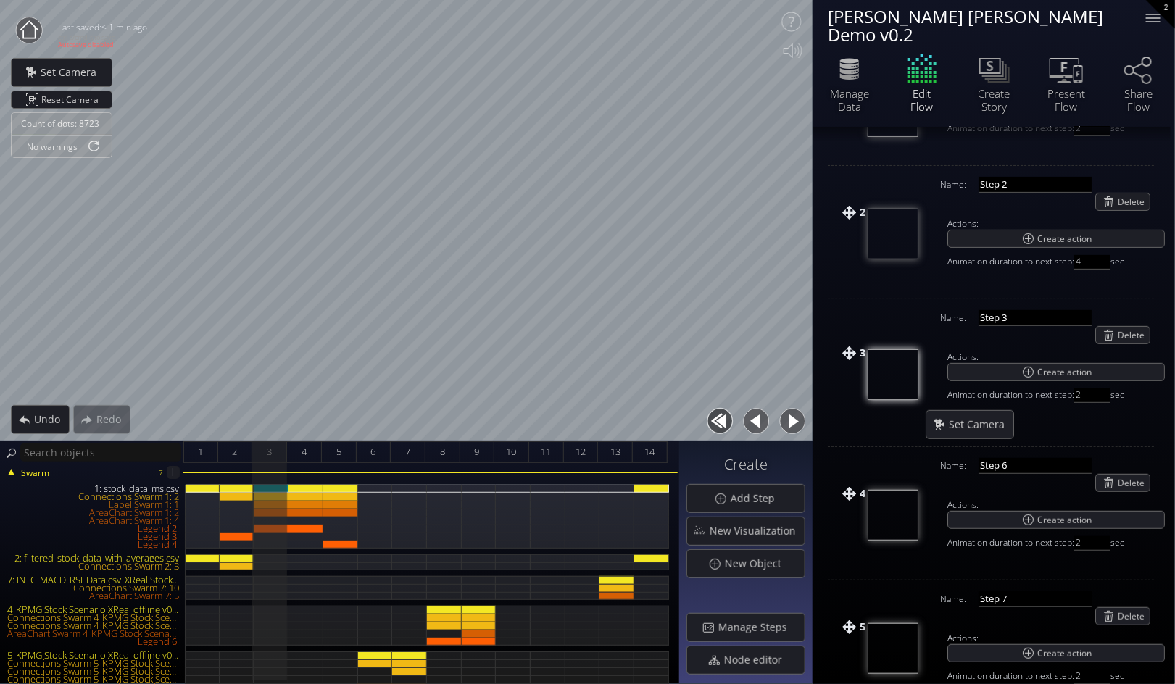
scroll to position [322, 0]
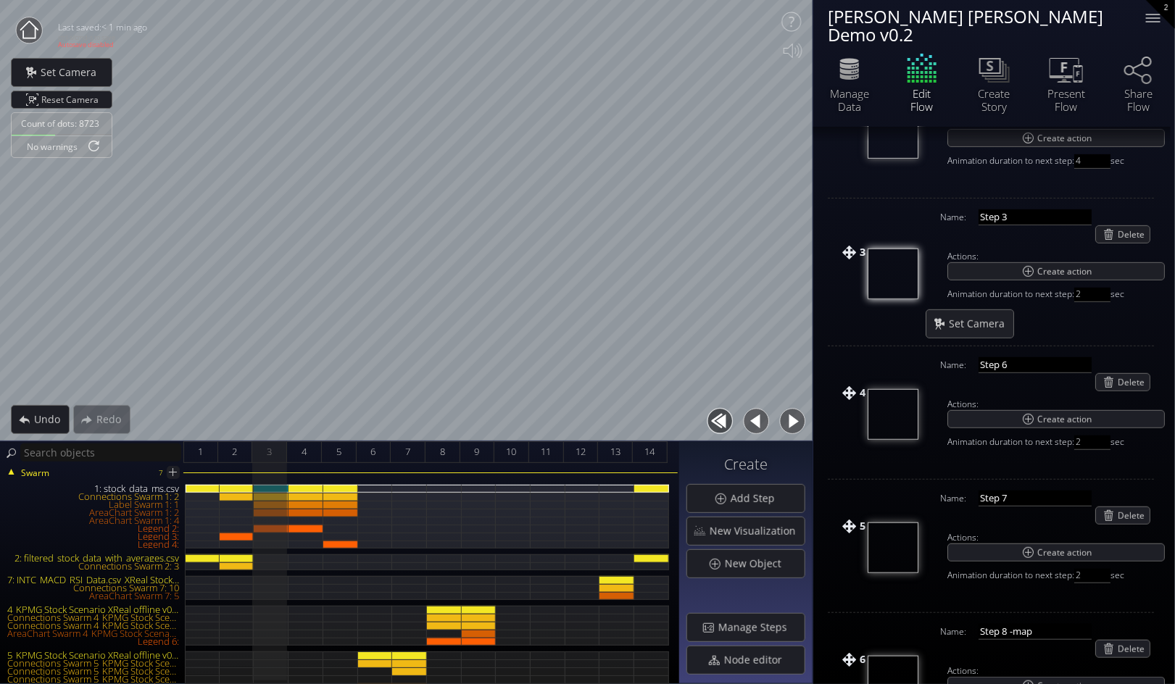
click at [1090, 413] on td "Name: Step 6 Delete Actions: Create action Animation duration to next step: 2 s…" at bounding box center [1041, 412] width 246 height 125
drag, startPoint x: 1085, startPoint y: 422, endPoint x: 1084, endPoint y: 433, distance: 11.6
click at [1083, 433] on td "Name: Step 6 Delete Actions: Create action Animation duration to next step: 2 s…" at bounding box center [1041, 412] width 246 height 125
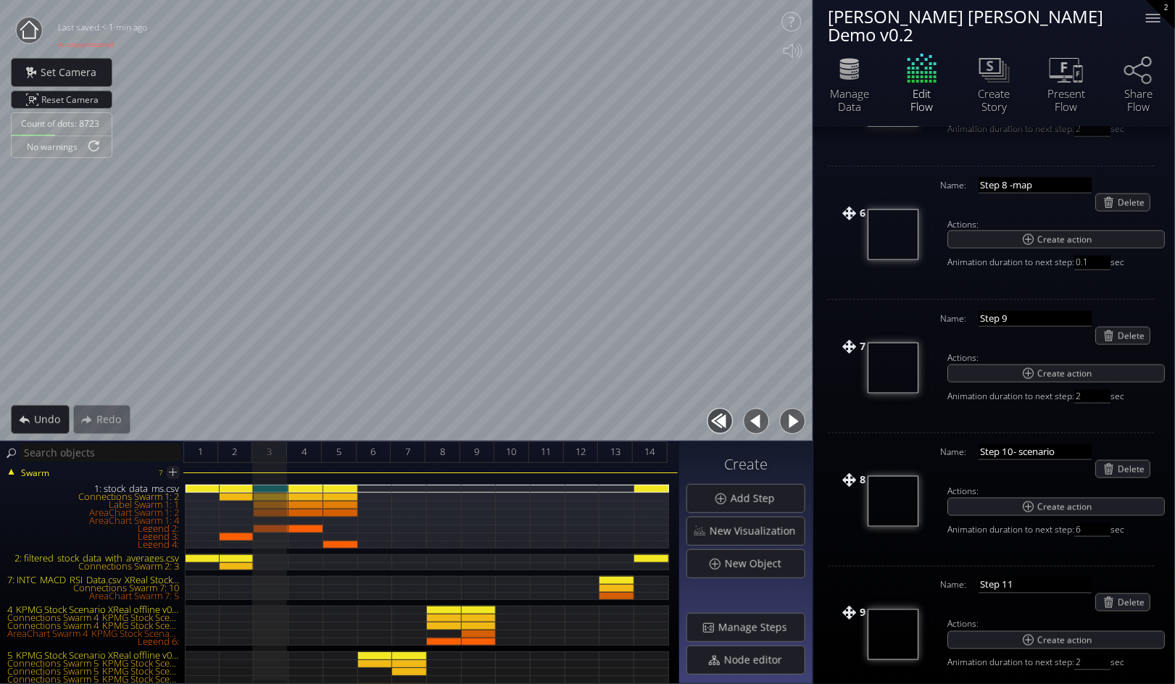
scroll to position [805, 0]
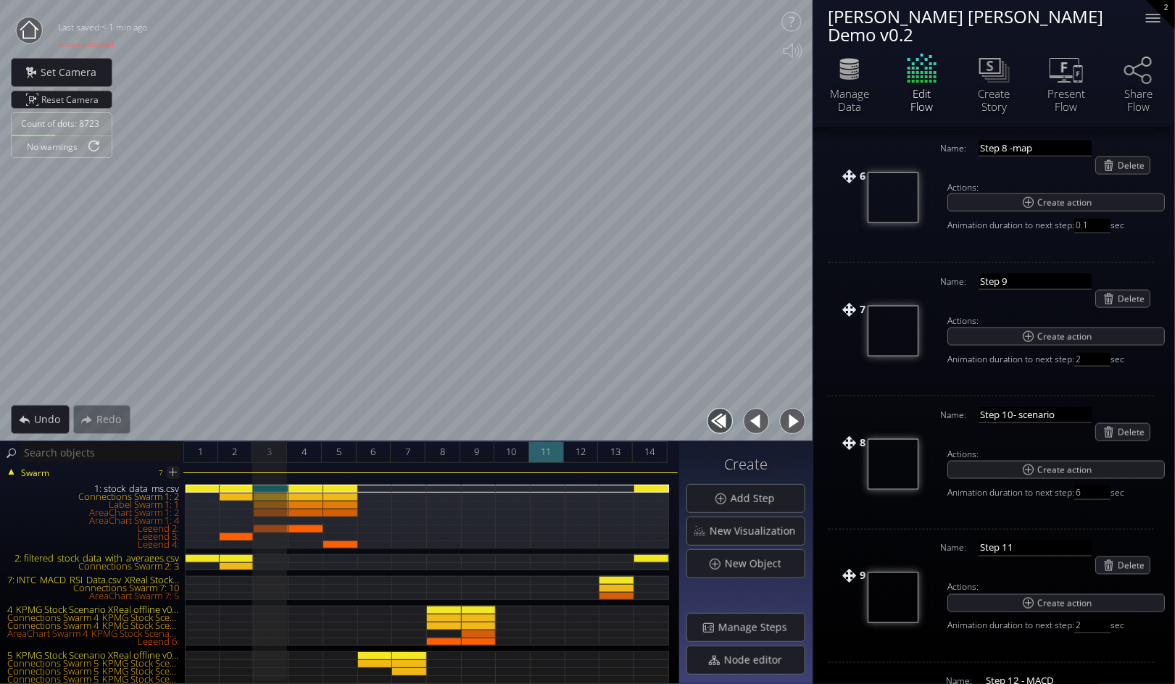
type input "4"
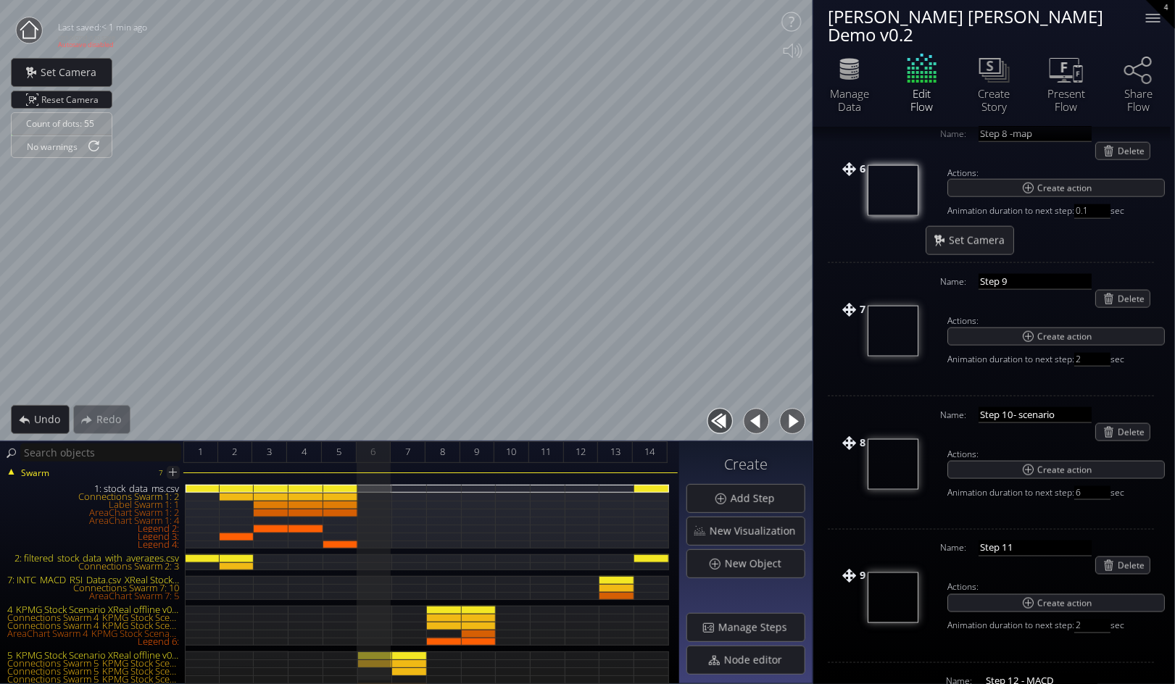
scroll to position [791, 0]
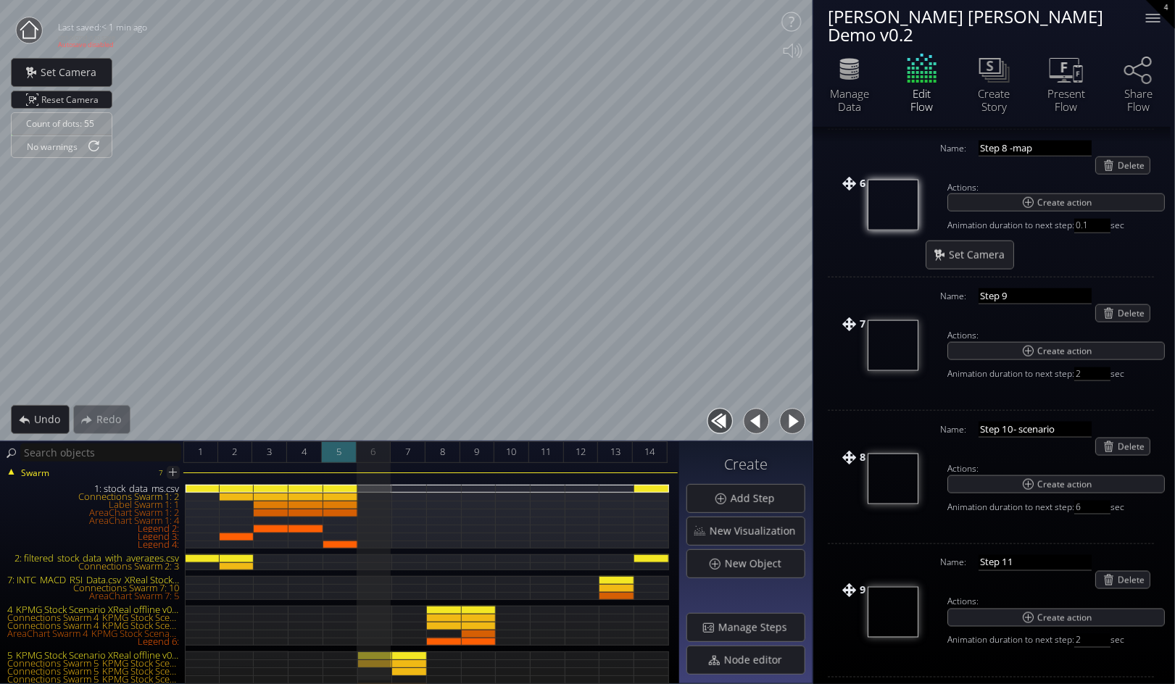
click at [338, 454] on span "5" at bounding box center [338, 452] width 5 height 18
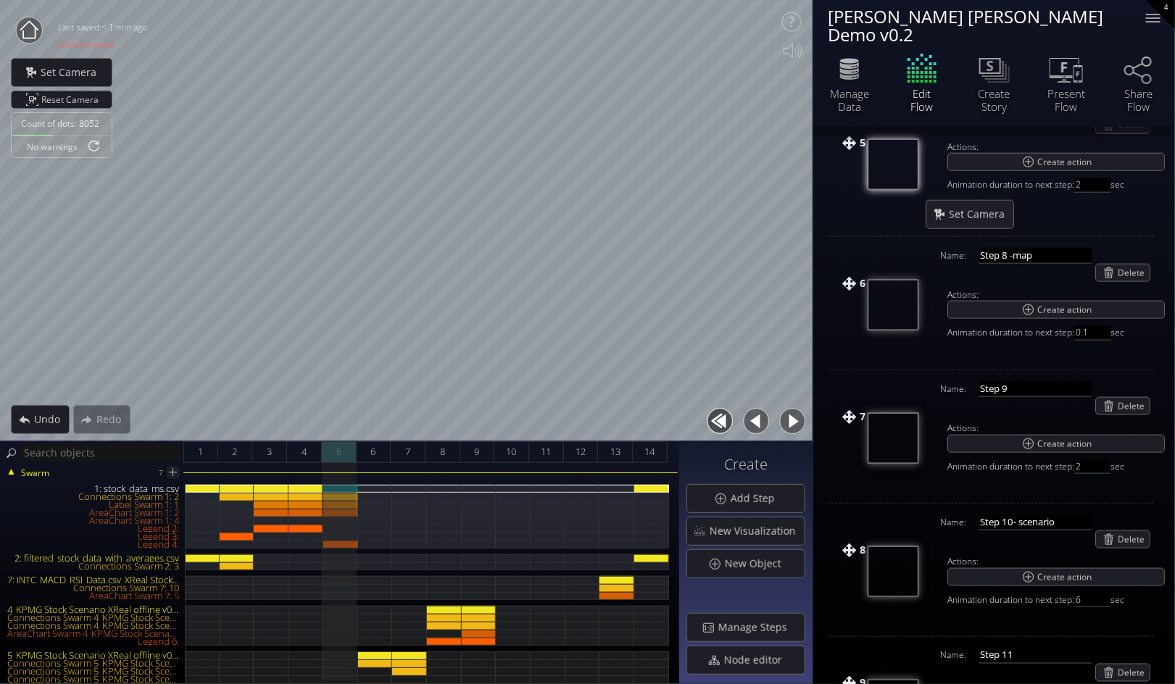
scroll to position [697, 0]
click at [304, 447] on span "4" at bounding box center [303, 452] width 5 height 18
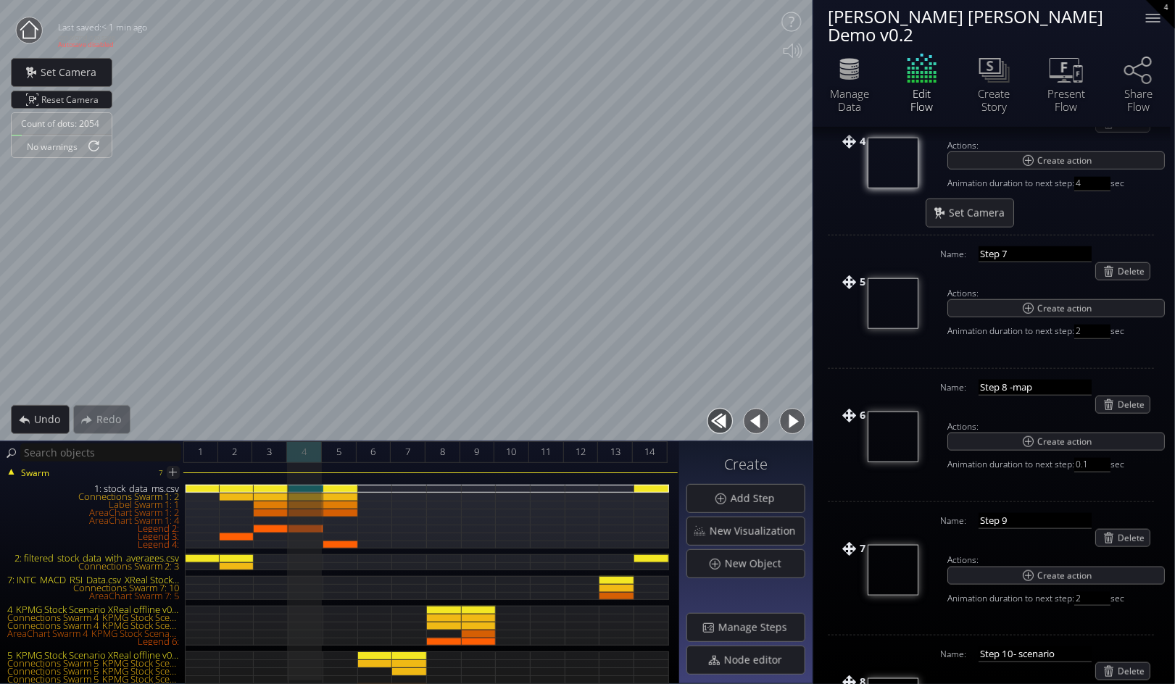
scroll to position [564, 0]
click at [273, 451] on div "3" at bounding box center [269, 452] width 35 height 22
click at [304, 451] on span "4" at bounding box center [303, 452] width 5 height 18
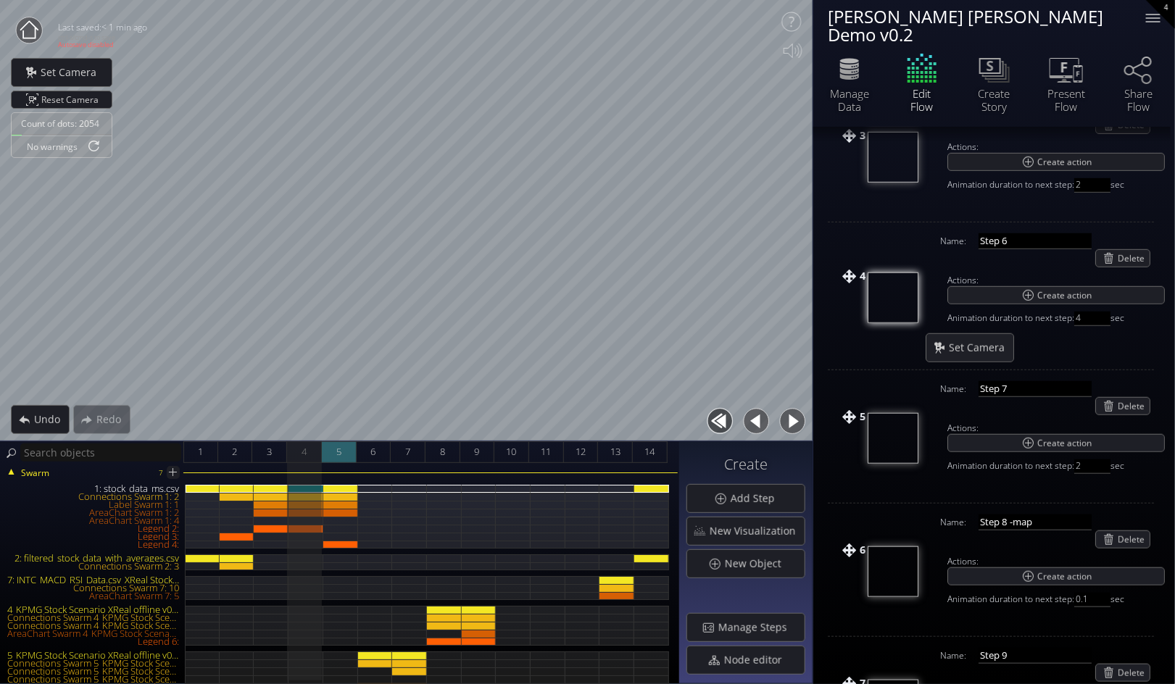
scroll to position [424, 0]
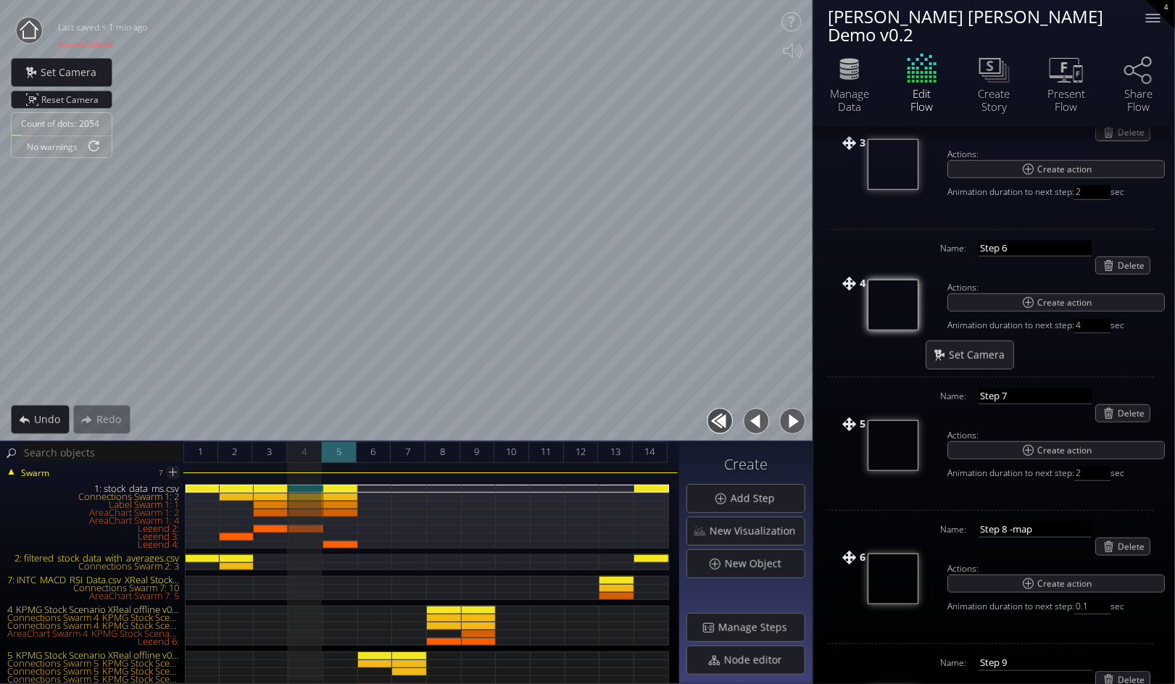
click at [343, 448] on div "5" at bounding box center [339, 452] width 35 height 22
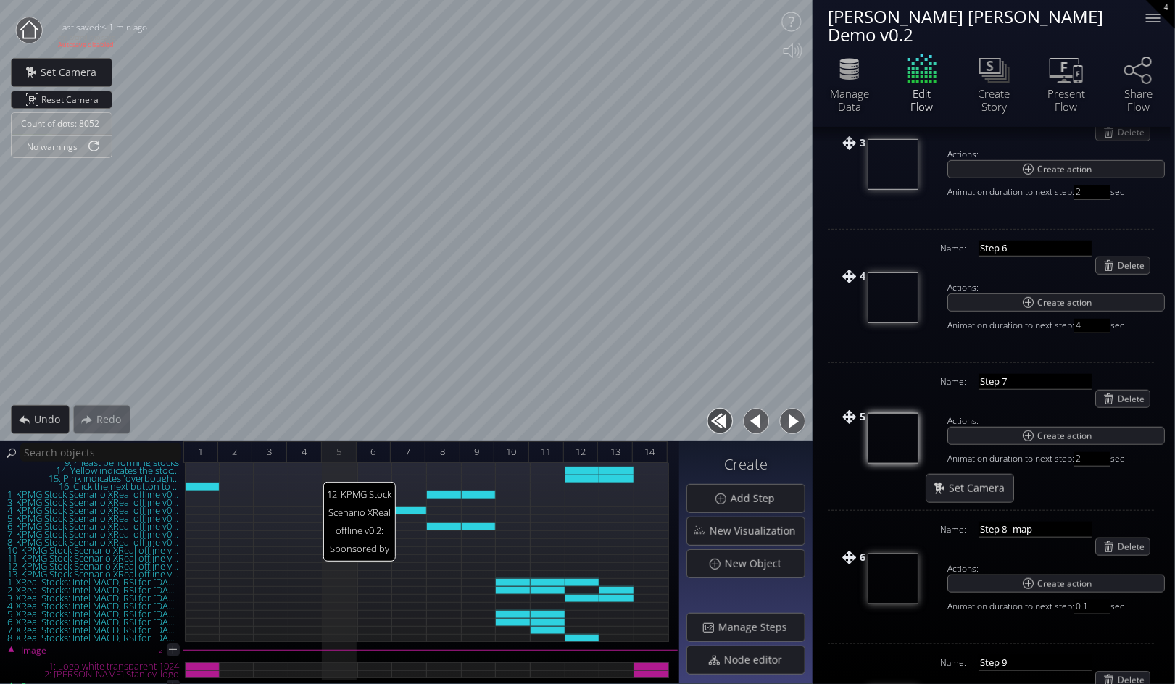
scroll to position [477, 0]
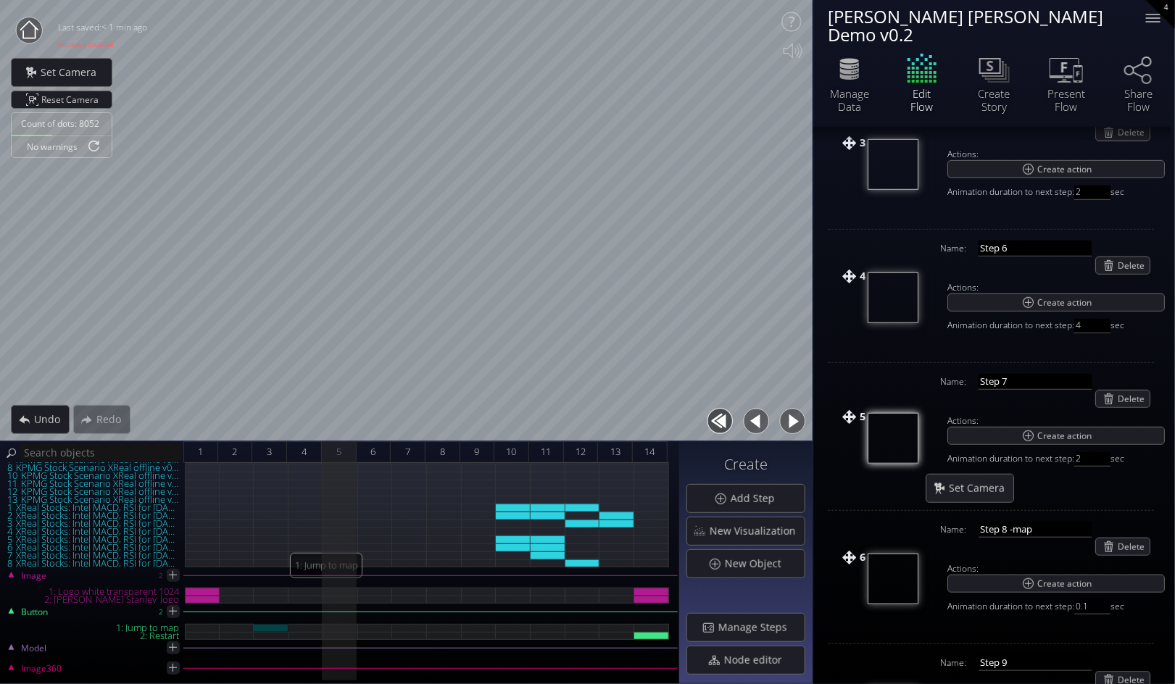
click at [271, 624] on div "1: Jump to map" at bounding box center [271, 628] width 35 height 8
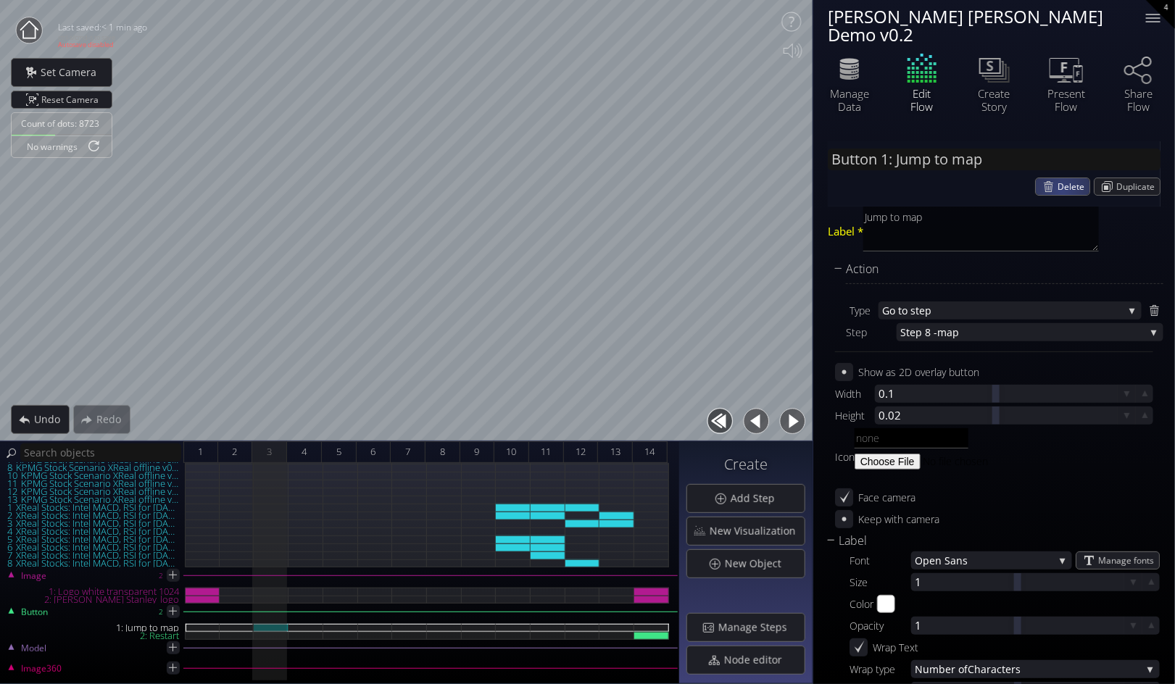
click at [1059, 178] on span "Delete" at bounding box center [1073, 186] width 32 height 17
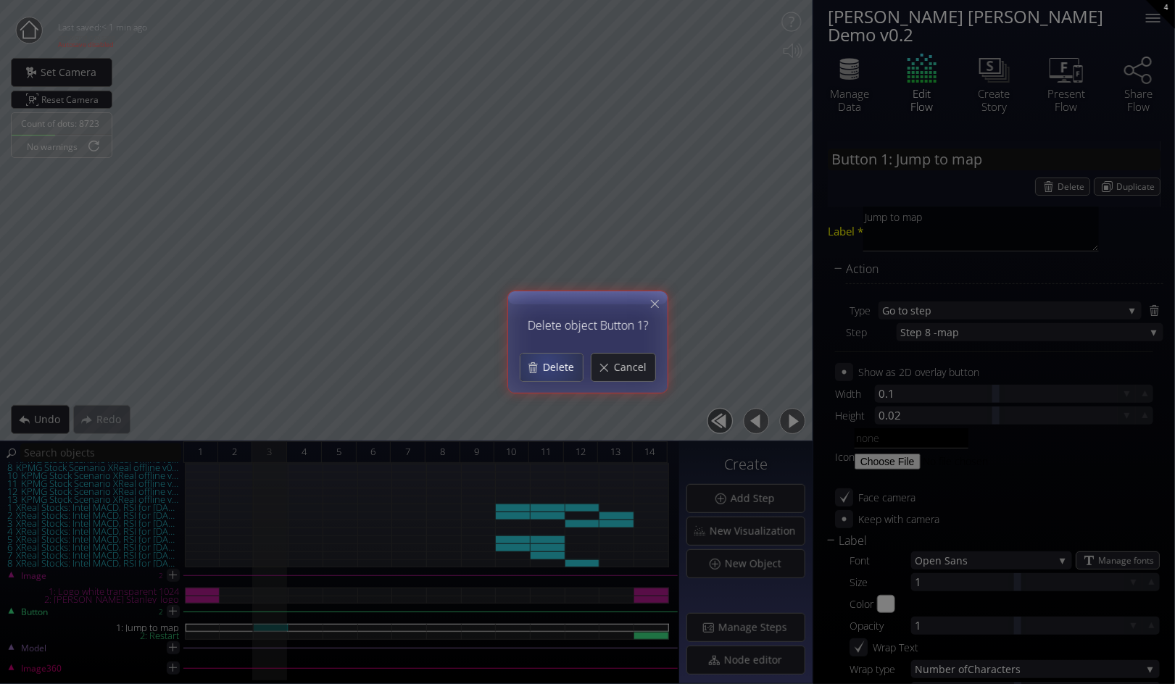
click at [551, 367] on span "Delete" at bounding box center [562, 367] width 41 height 14
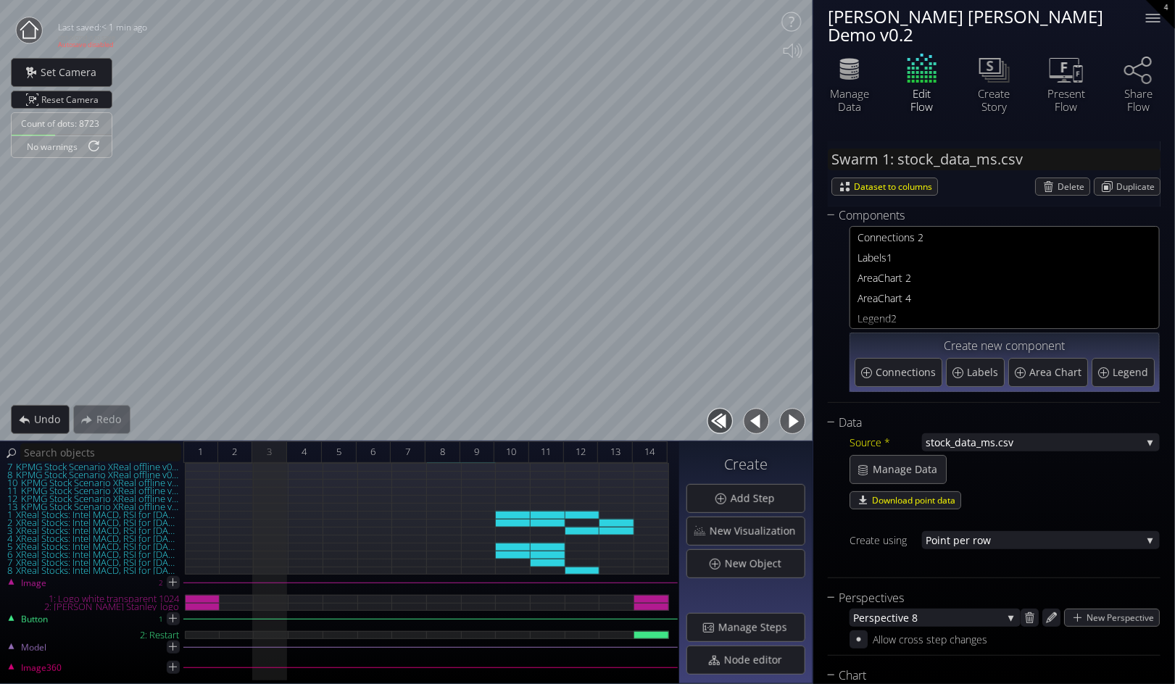
scroll to position [469, 0]
